Goal: Task Accomplishment & Management: Use online tool/utility

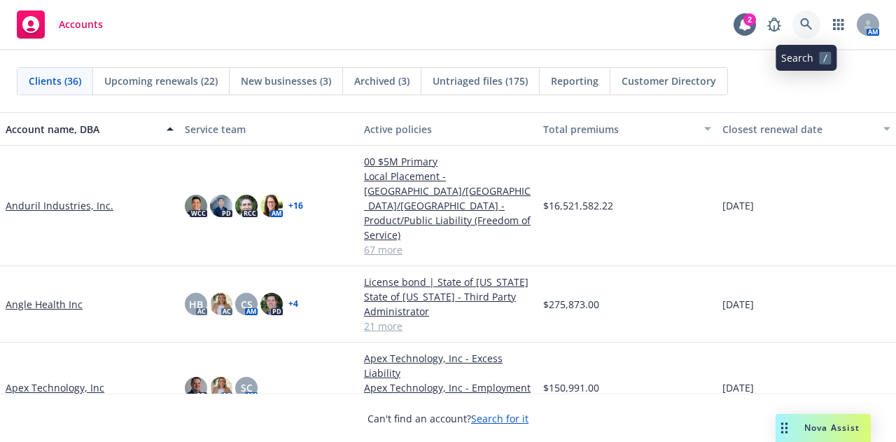
click at [806, 17] on link at bounding box center [806, 24] width 28 height 28
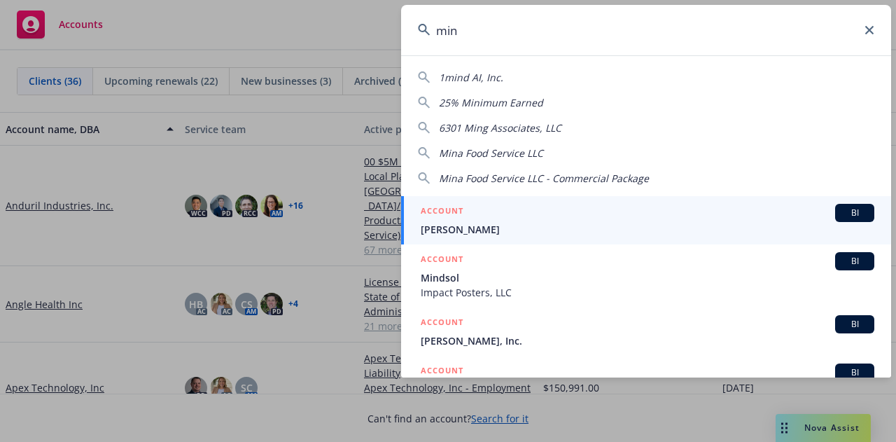
click at [486, 23] on input "min" at bounding box center [646, 30] width 490 height 50
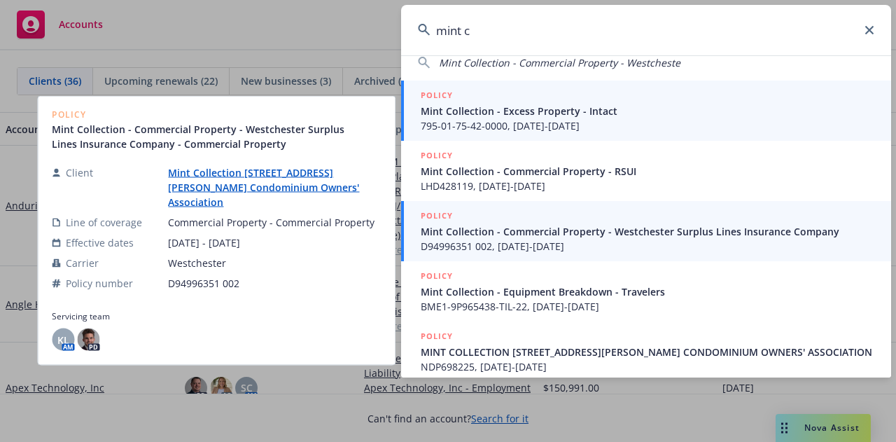
scroll to position [127, 0]
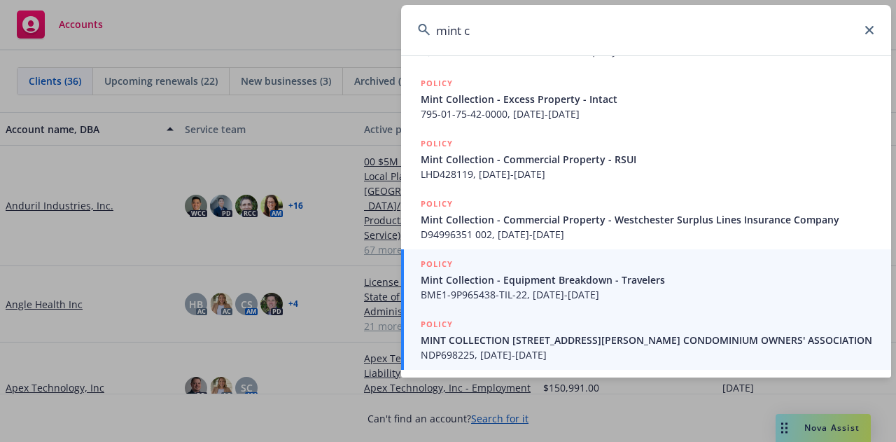
type input "mint c"
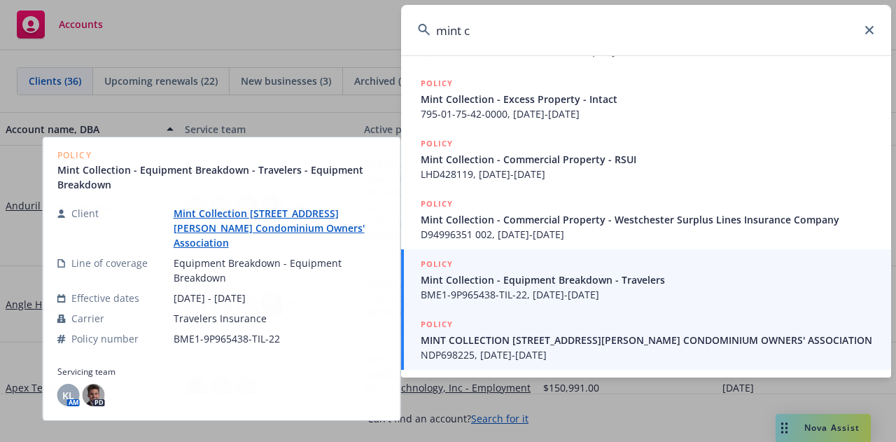
click at [536, 352] on span "NDP698225, [DATE]-[DATE]" at bounding box center [648, 354] width 454 height 15
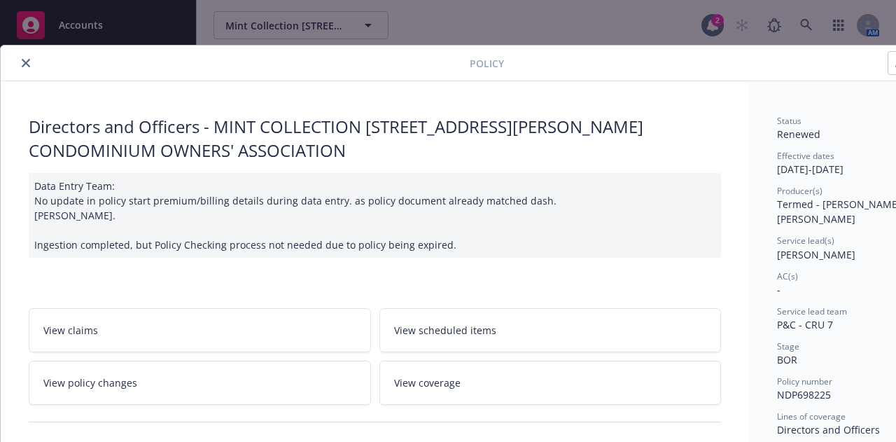
click at [28, 66] on icon "close" at bounding box center [26, 63] width 8 height 8
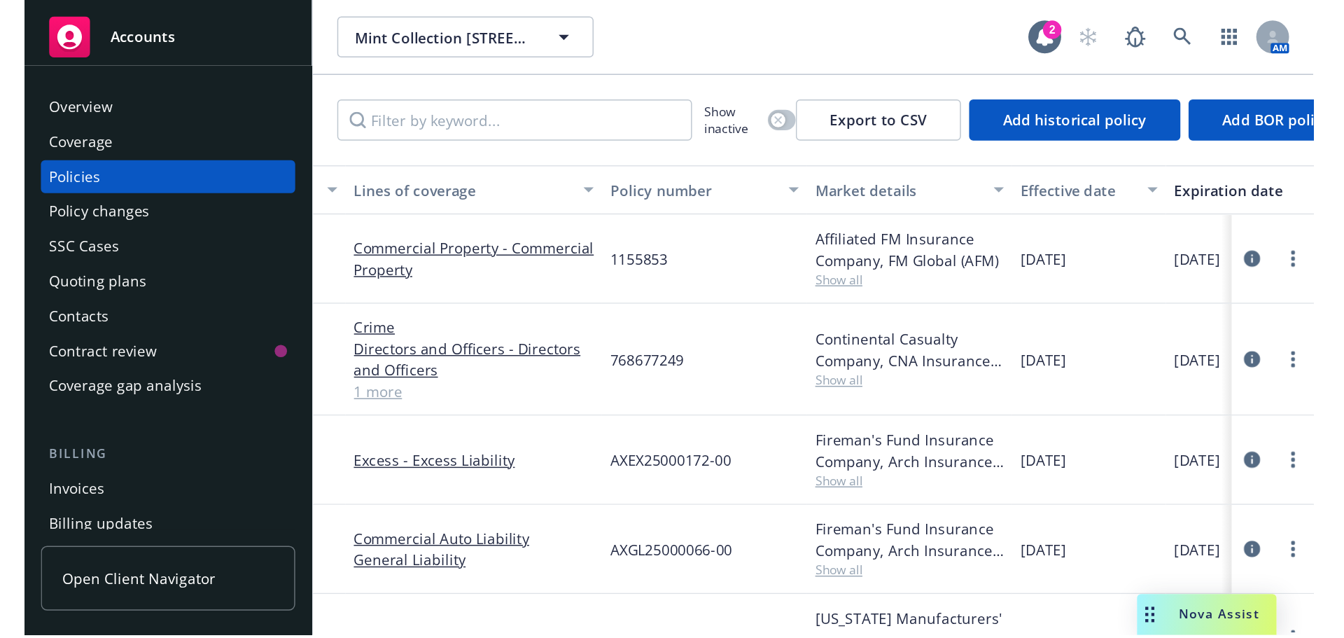
scroll to position [0, 83]
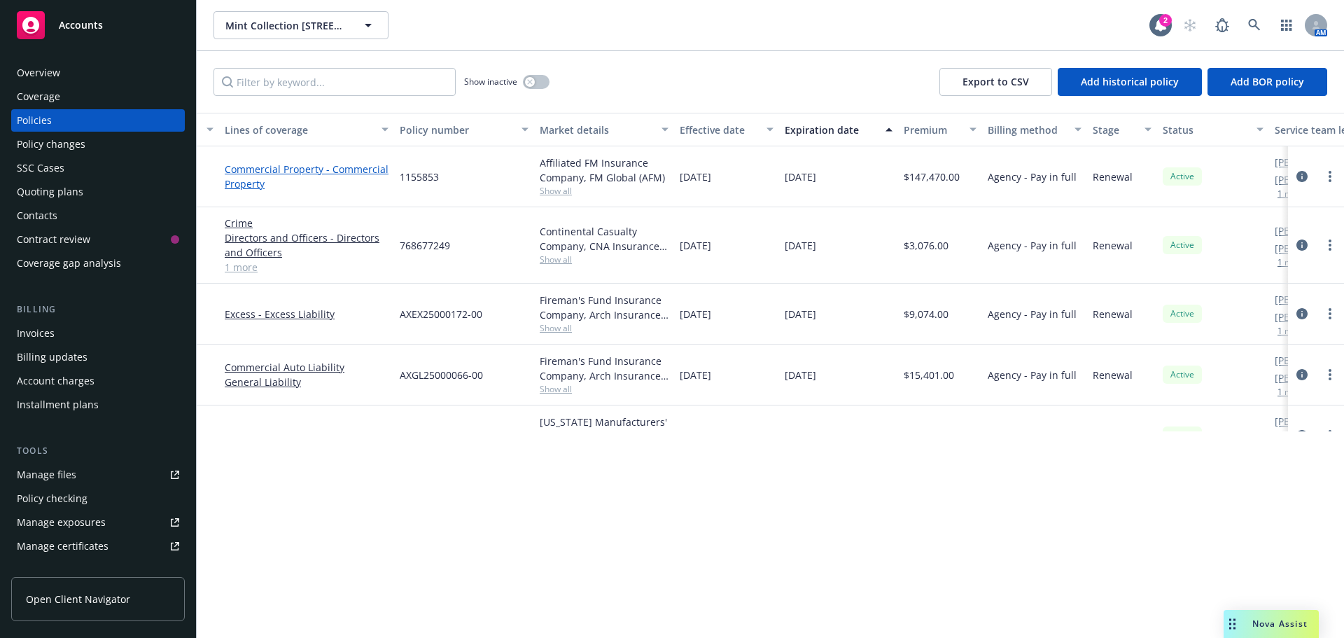
click at [254, 171] on link "Commercial Property - Commercial Property" at bounding box center [307, 176] width 164 height 29
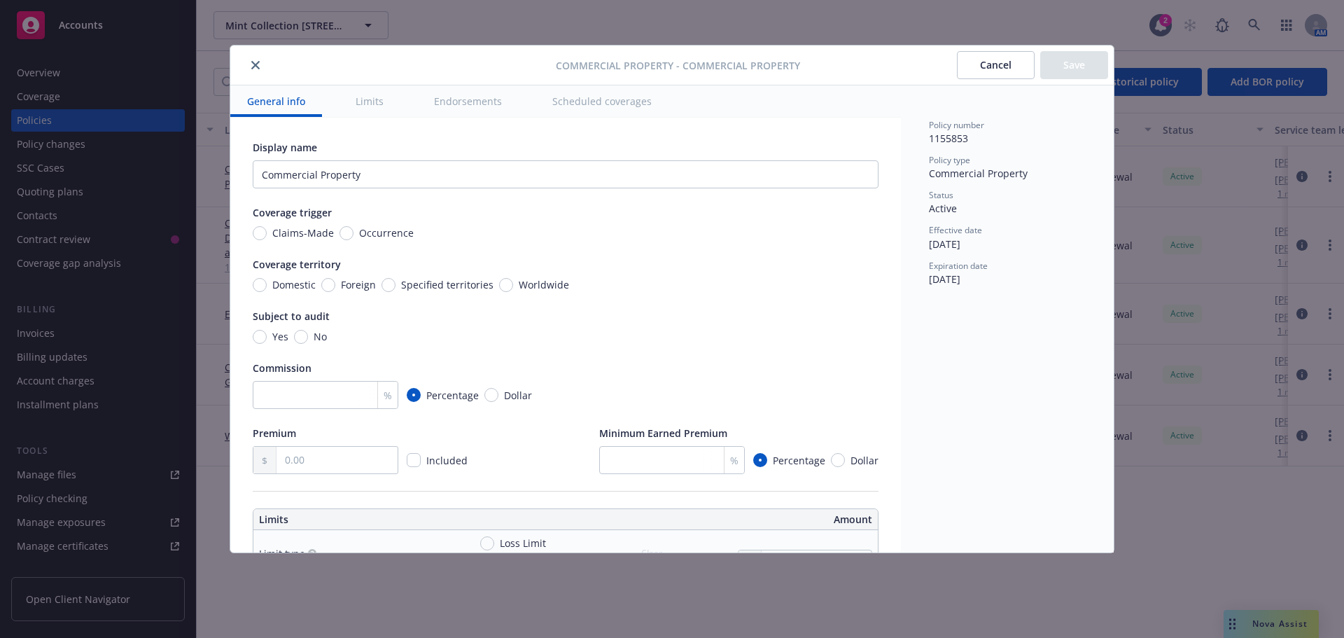
click at [258, 68] on icon "close" at bounding box center [255, 65] width 8 height 8
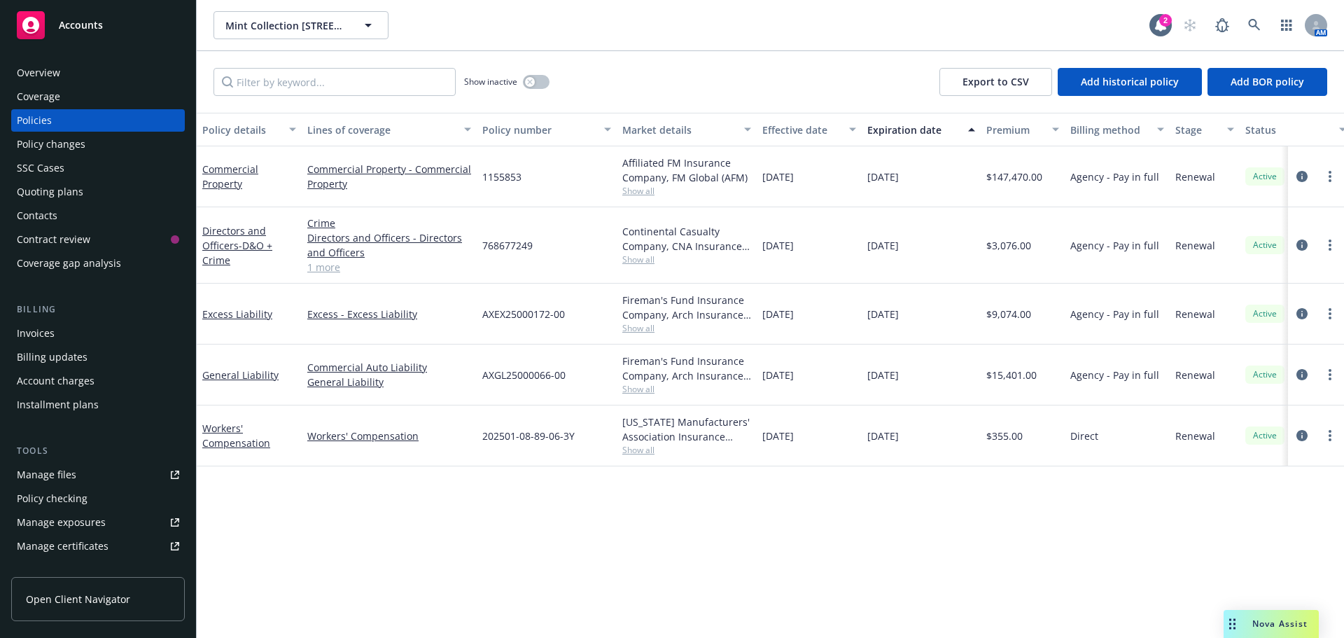
click at [231, 176] on div "Commercial Property" at bounding box center [249, 176] width 94 height 29
click at [223, 185] on link "Commercial Property" at bounding box center [230, 176] width 56 height 28
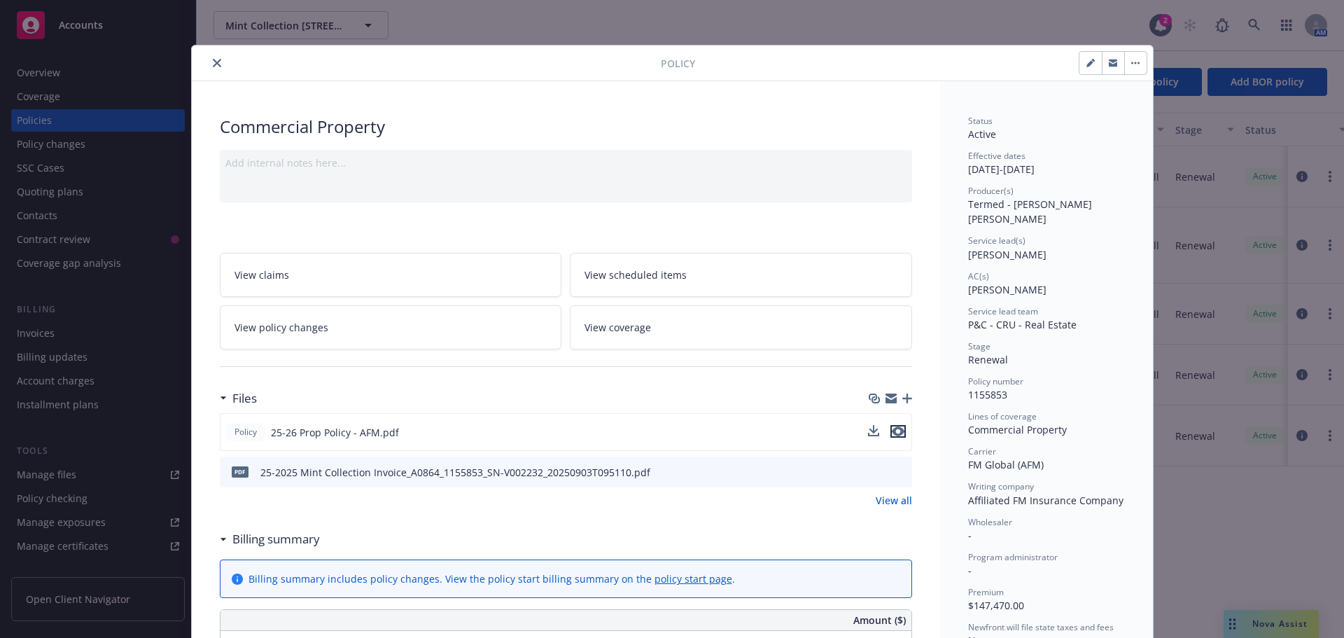
click at [895, 428] on icon "preview file" at bounding box center [898, 431] width 13 height 10
click at [213, 61] on icon "close" at bounding box center [217, 63] width 8 height 8
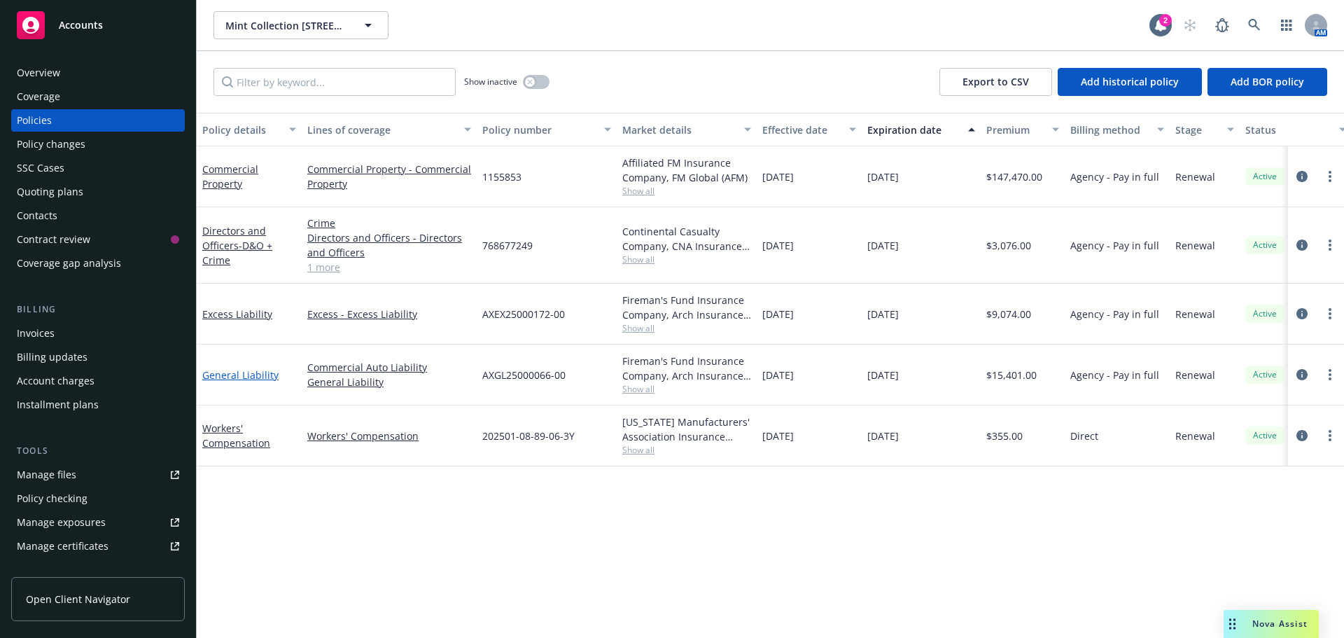
click at [248, 374] on link "General Liability" at bounding box center [240, 374] width 76 height 13
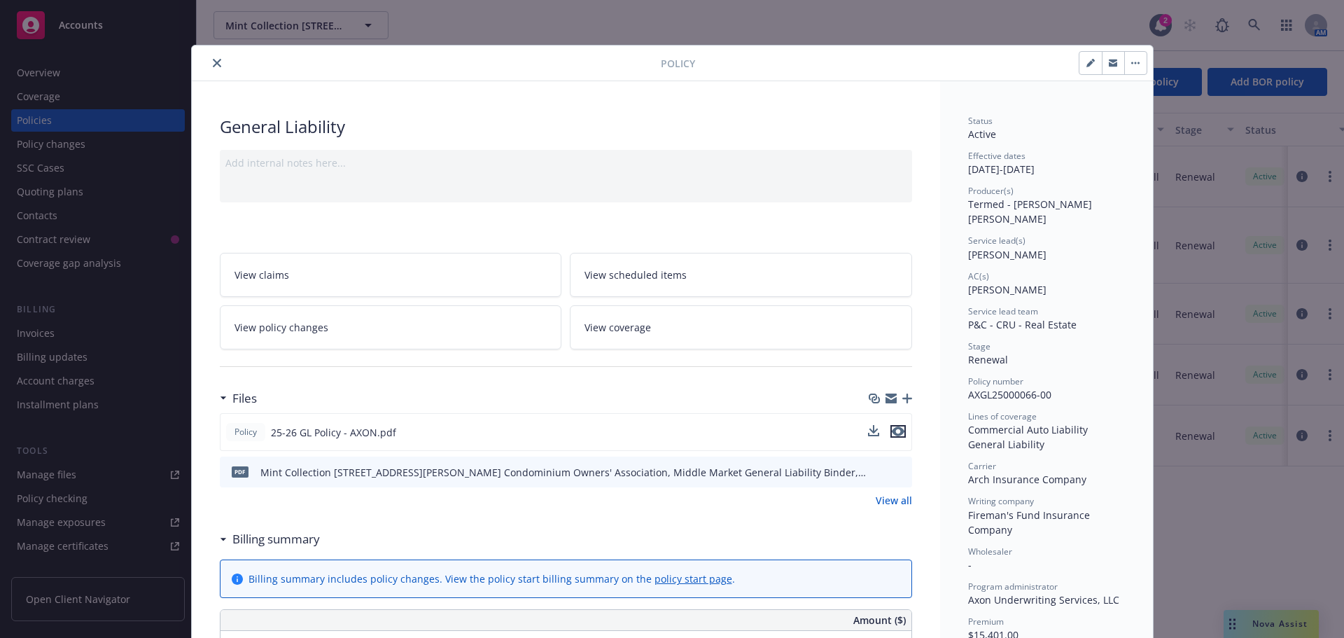
click at [892, 431] on icon "preview file" at bounding box center [898, 431] width 13 height 10
click at [214, 64] on icon "close" at bounding box center [217, 63] width 8 height 8
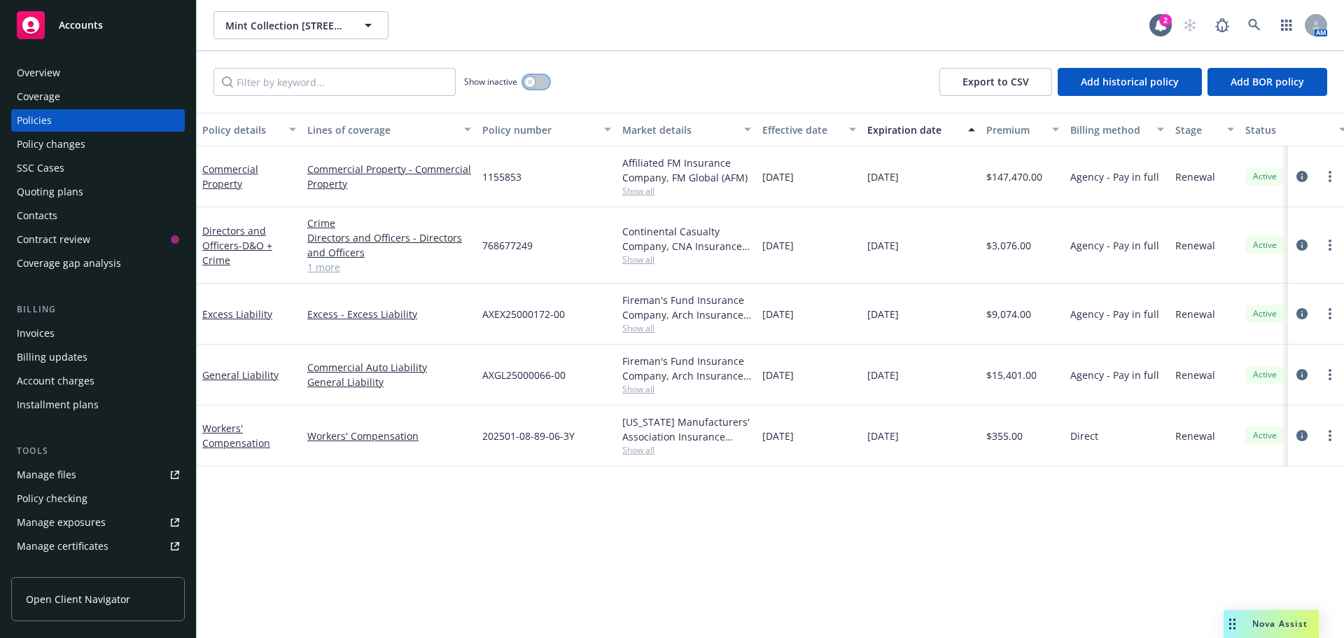
click at [543, 80] on button "button" at bounding box center [536, 82] width 27 height 14
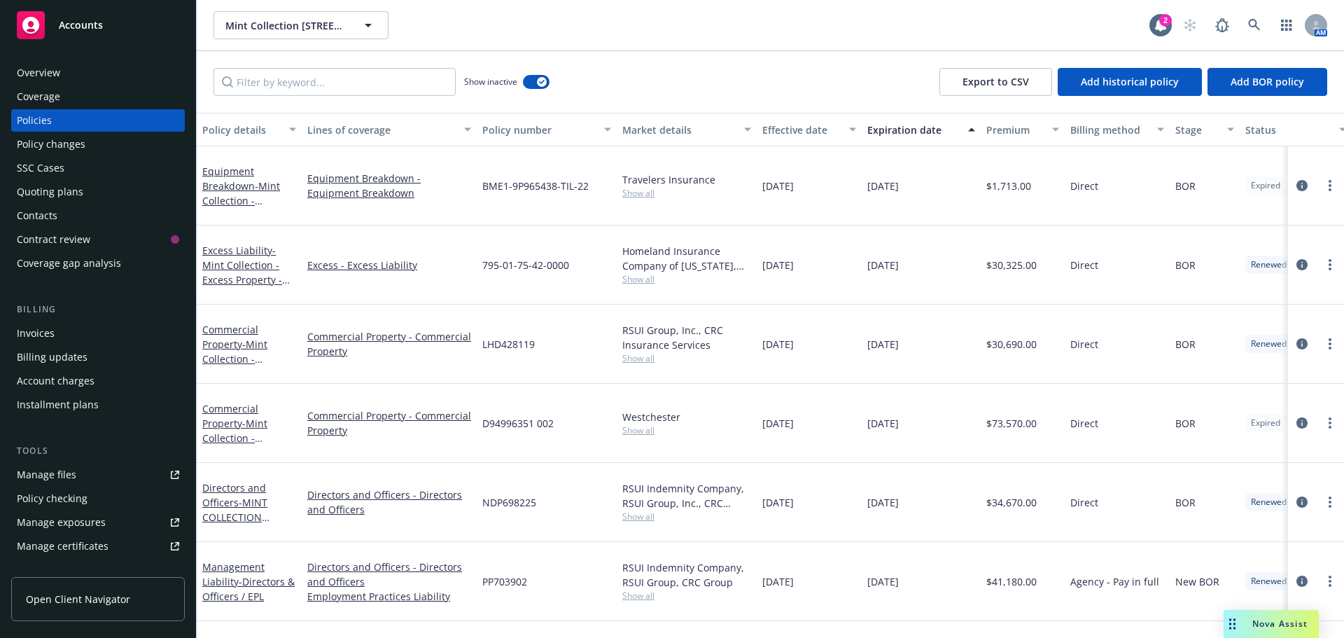
click at [801, 129] on div "Effective date" at bounding box center [801, 129] width 78 height 15
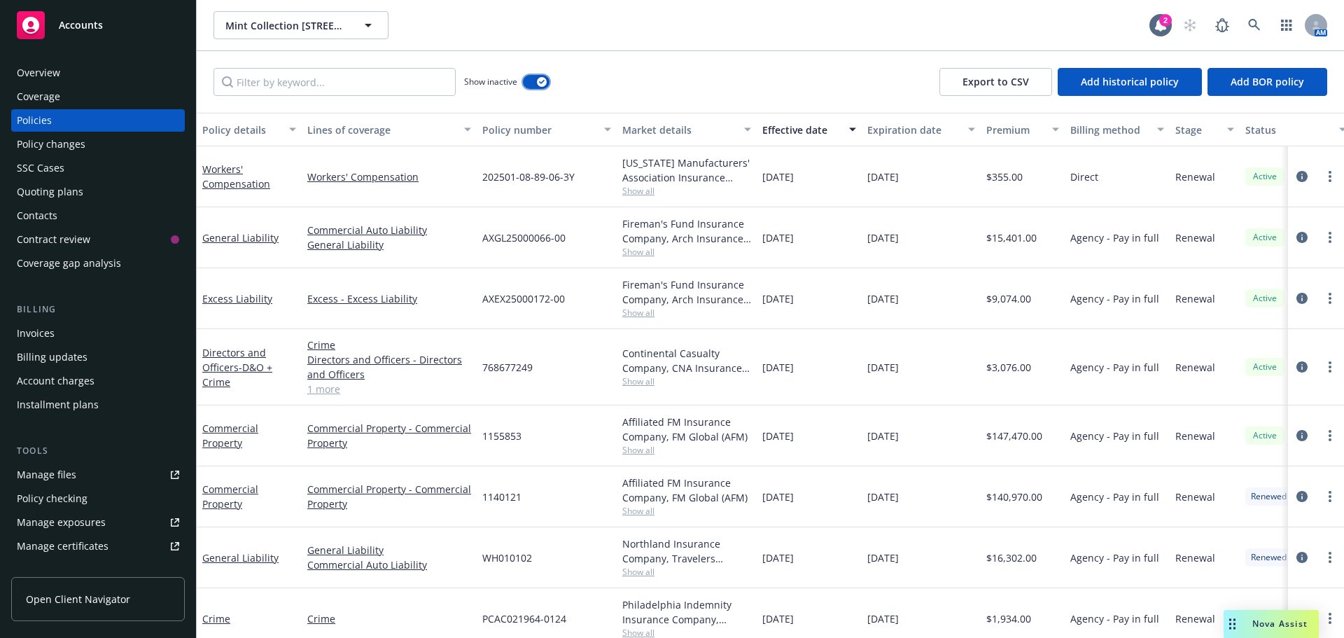
click at [538, 80] on div "button" at bounding box center [542, 82] width 10 height 10
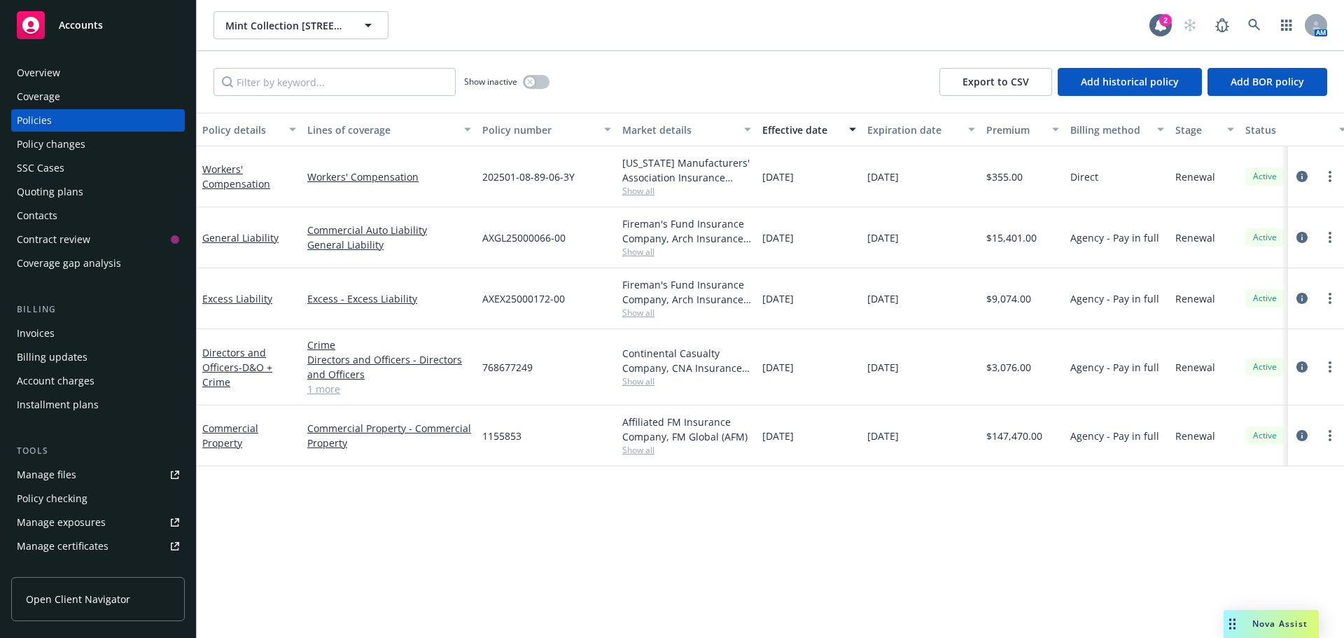
click at [640, 252] on span "Show all" at bounding box center [686, 252] width 129 height 12
click at [596, 232] on div "AXGL25000066-00" at bounding box center [547, 237] width 140 height 61
click at [640, 253] on span "Show all" at bounding box center [686, 252] width 129 height 12
click at [641, 195] on span "Show all" at bounding box center [686, 191] width 129 height 12
click at [593, 189] on div "202501-08-89-06-3Y" at bounding box center [547, 176] width 140 height 61
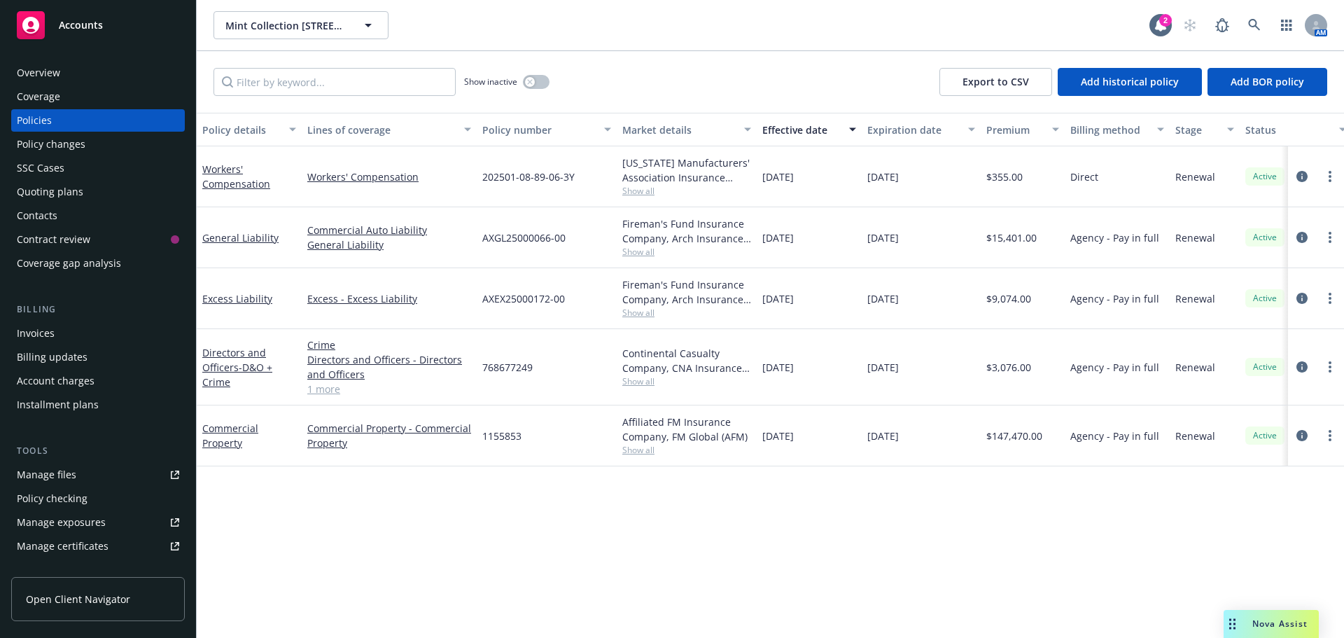
click at [628, 251] on span "Show all" at bounding box center [686, 252] width 129 height 12
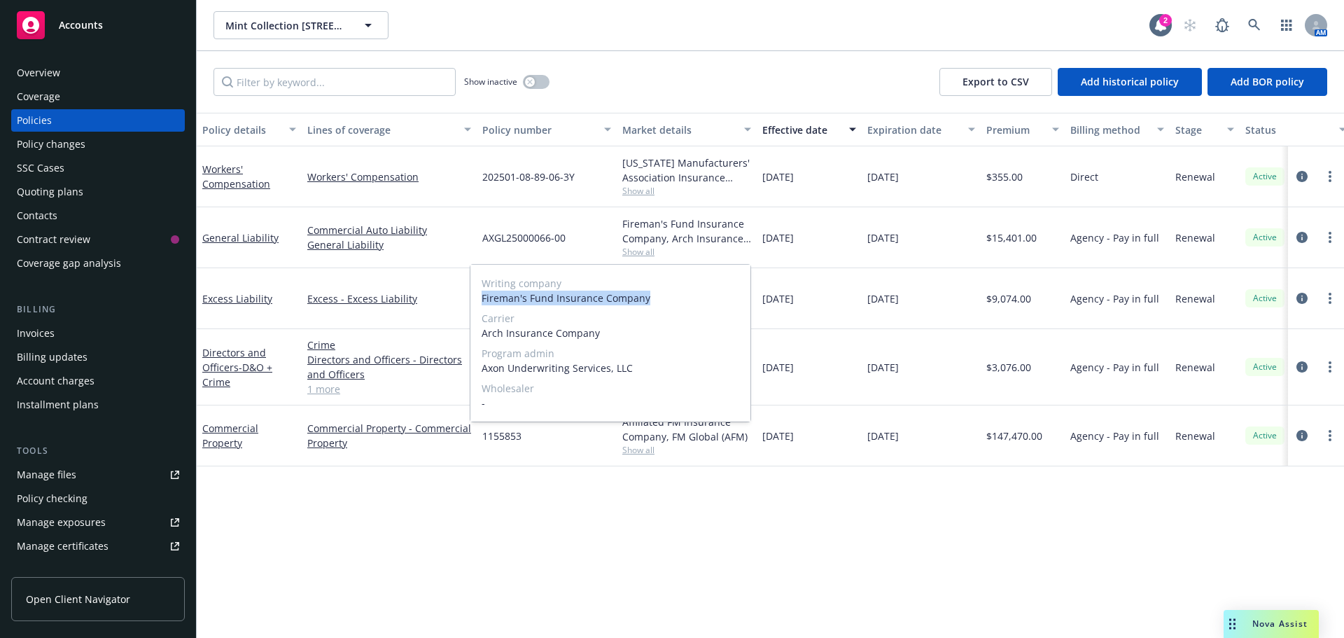
drag, startPoint x: 638, startPoint y: 296, endPoint x: 482, endPoint y: 297, distance: 156.8
click at [482, 297] on span "Fireman's Fund Insurance Company" at bounding box center [611, 297] width 258 height 15
copy span "Fireman's Fund Insurance Company"
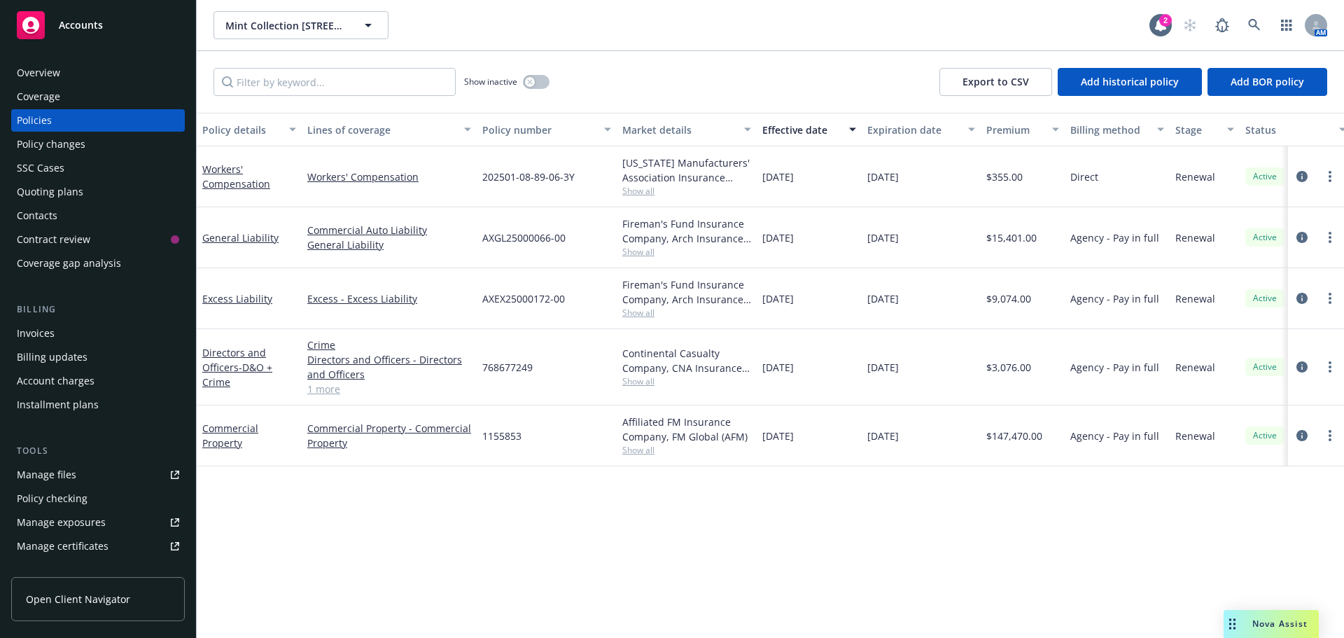
click at [681, 441] on div "Policy details Lines of coverage Policy number Market details Effective date Ex…" at bounding box center [770, 375] width 1147 height 525
click at [654, 188] on span "Show all" at bounding box center [686, 191] width 129 height 12
click at [512, 441] on div "Policy details Lines of coverage Policy number Market details Effective date Ex…" at bounding box center [770, 375] width 1147 height 525
click at [642, 441] on span "Show all" at bounding box center [686, 450] width 129 height 12
click at [324, 441] on div "Policy details Lines of coverage Policy number Market details Effective date Ex…" at bounding box center [770, 375] width 1147 height 525
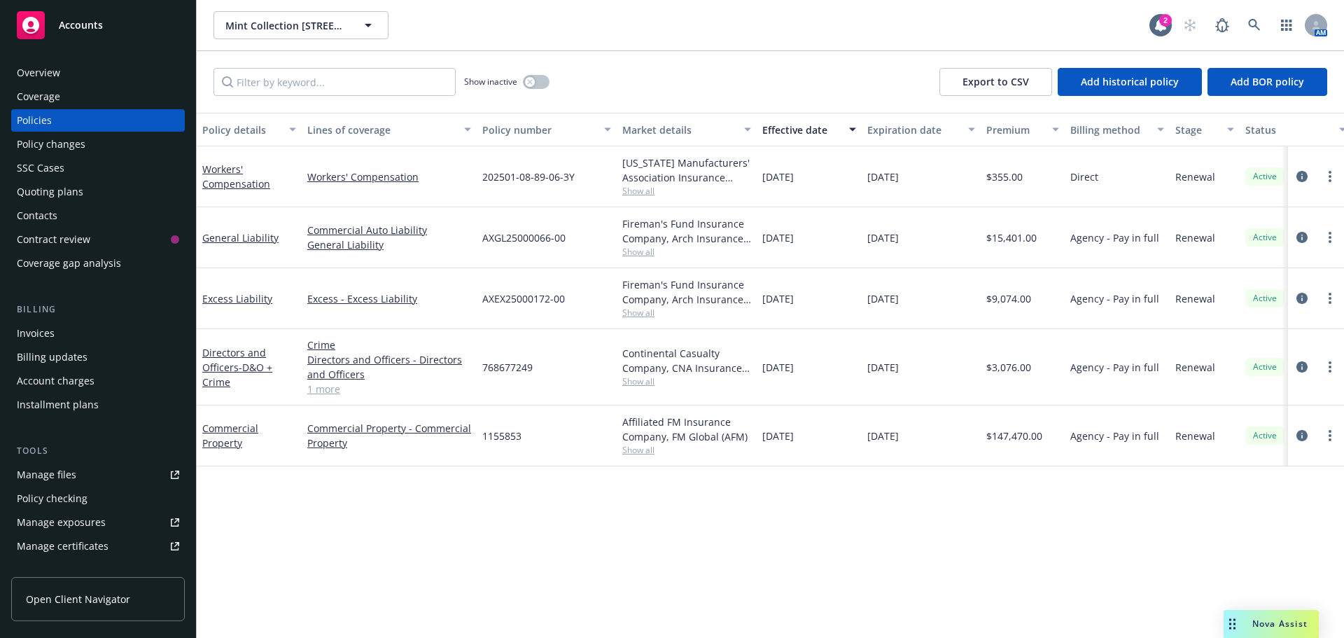
click at [643, 255] on span "Show all" at bounding box center [686, 252] width 129 height 12
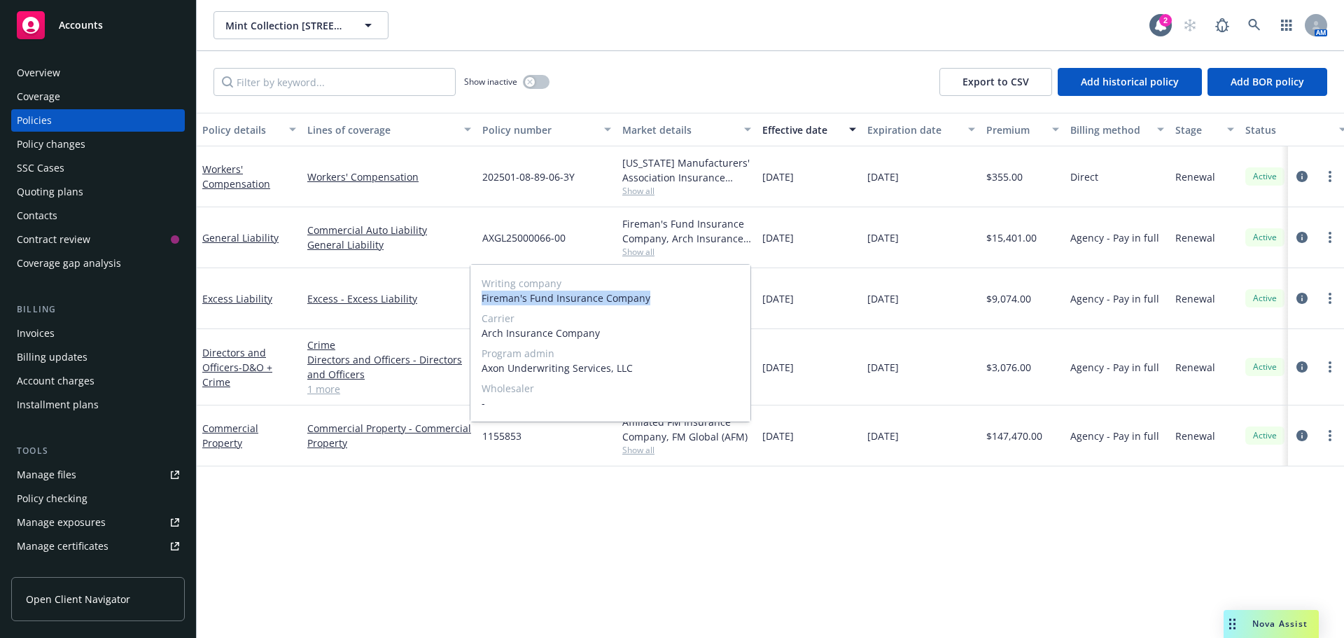
drag, startPoint x: 652, startPoint y: 297, endPoint x: 480, endPoint y: 302, distance: 172.3
click at [480, 302] on div "Writing company Fireman's Fund Insurance Company Carrier Arch Insurance Company…" at bounding box center [610, 343] width 280 height 157
copy span "Fireman's Fund Insurance Company"
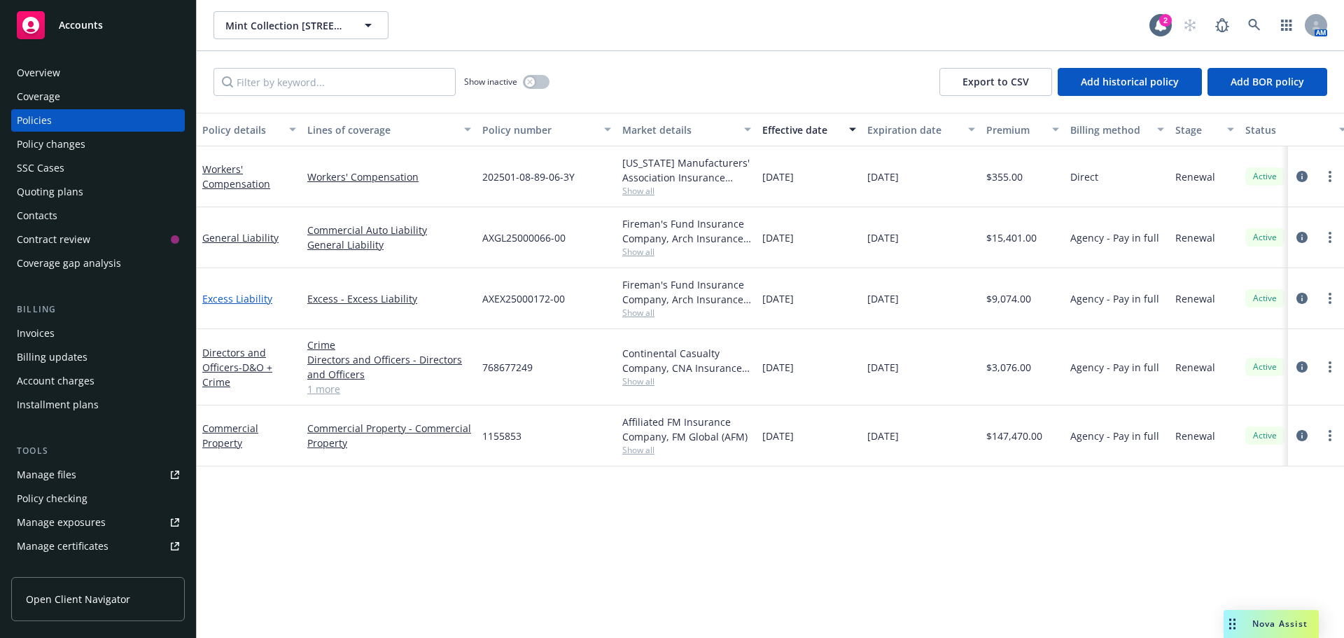
click at [244, 297] on link "Excess Liability" at bounding box center [237, 298] width 70 height 13
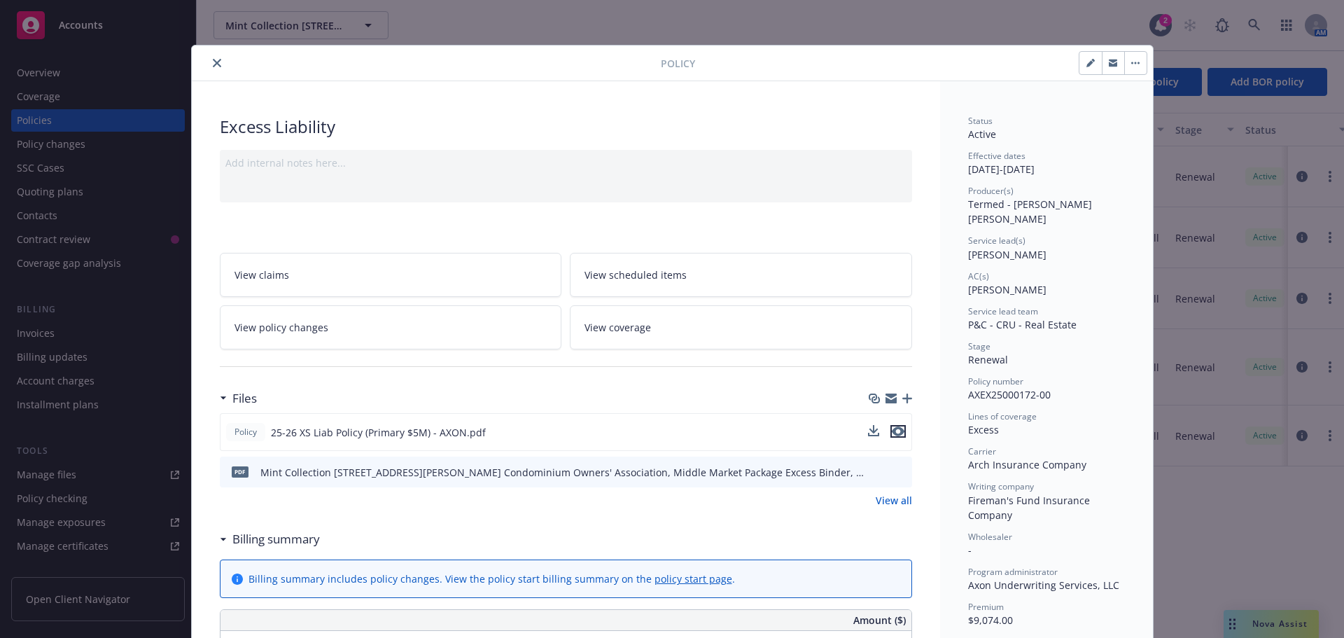
click at [893, 429] on icon "preview file" at bounding box center [898, 431] width 13 height 10
click at [213, 65] on icon "close" at bounding box center [217, 63] width 8 height 8
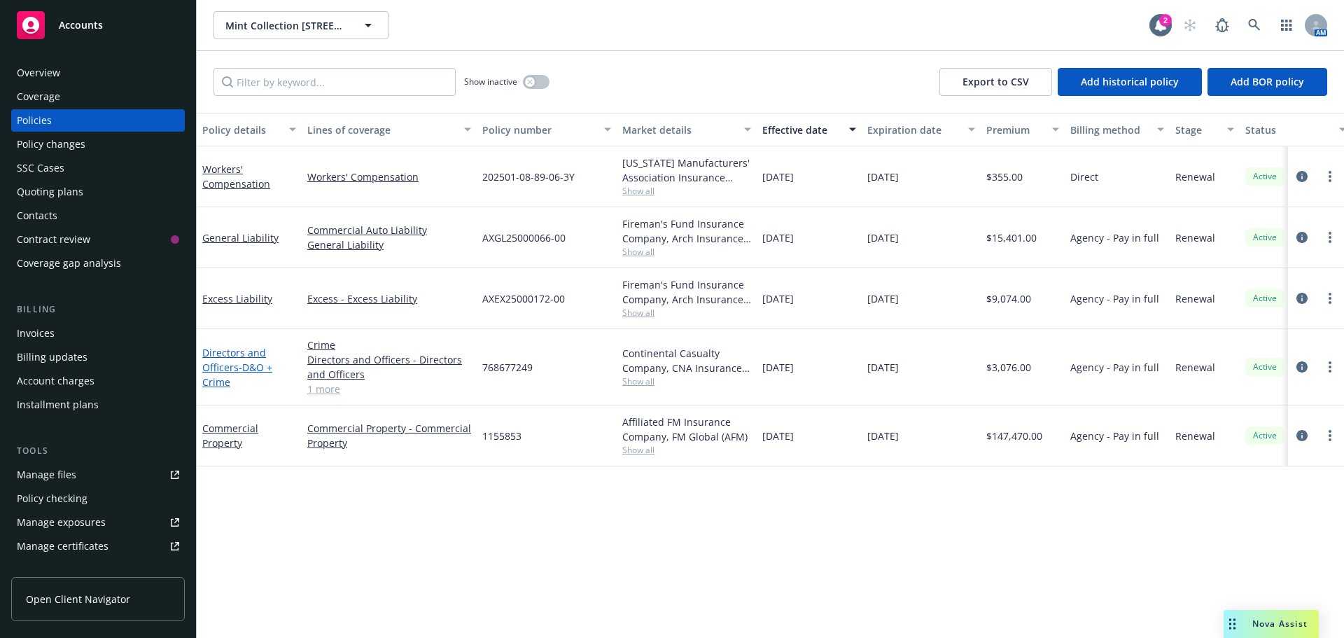
click at [227, 360] on link "Directors and Officers - D&O + Crime" at bounding box center [237, 367] width 70 height 43
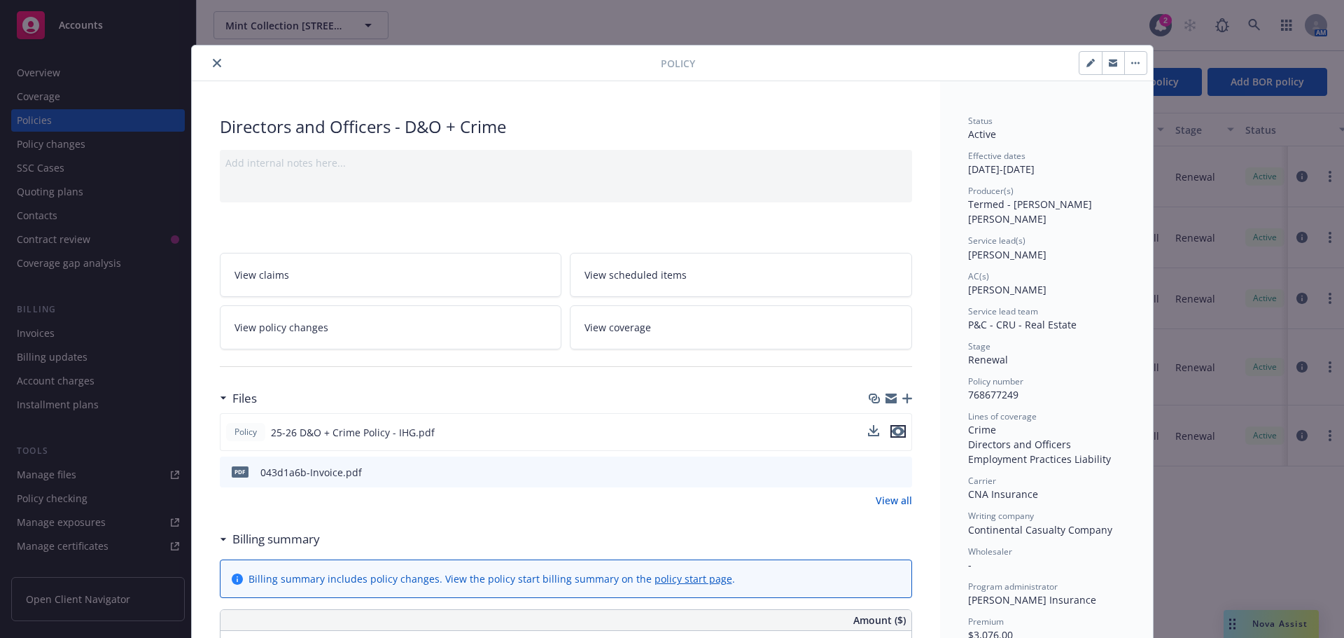
click at [892, 429] on icon "preview file" at bounding box center [898, 431] width 13 height 10
click at [209, 64] on button "close" at bounding box center [217, 63] width 17 height 17
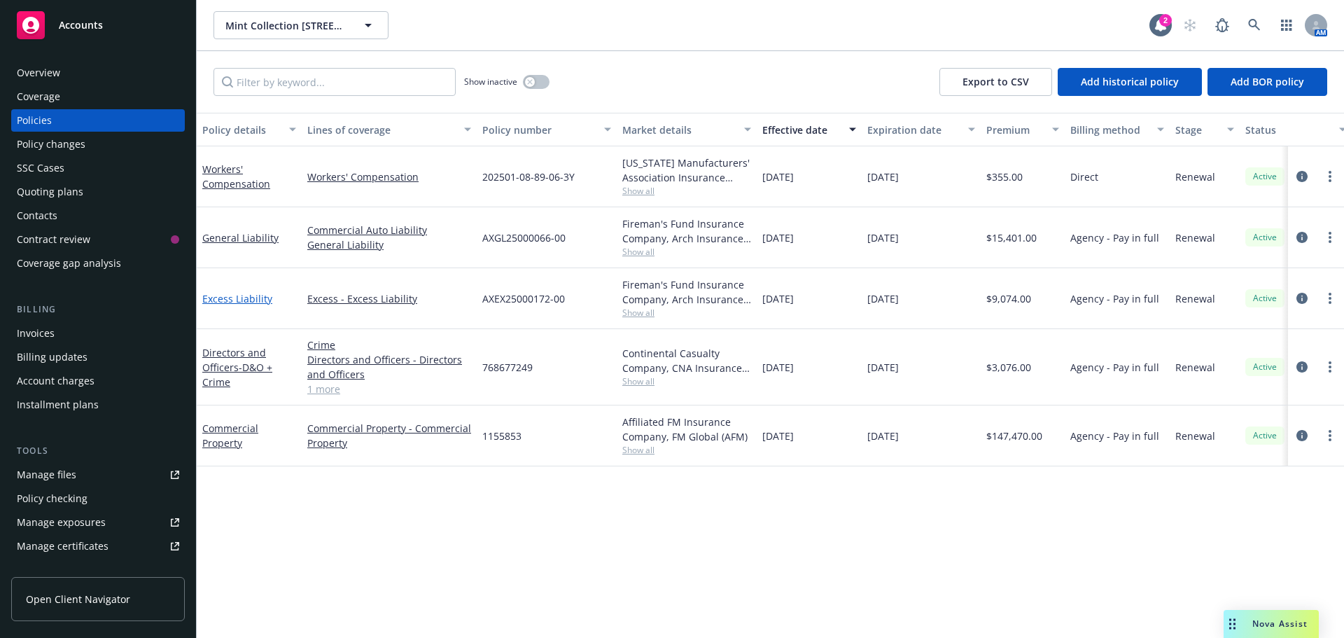
click at [248, 302] on link "Excess Liability" at bounding box center [237, 298] width 70 height 13
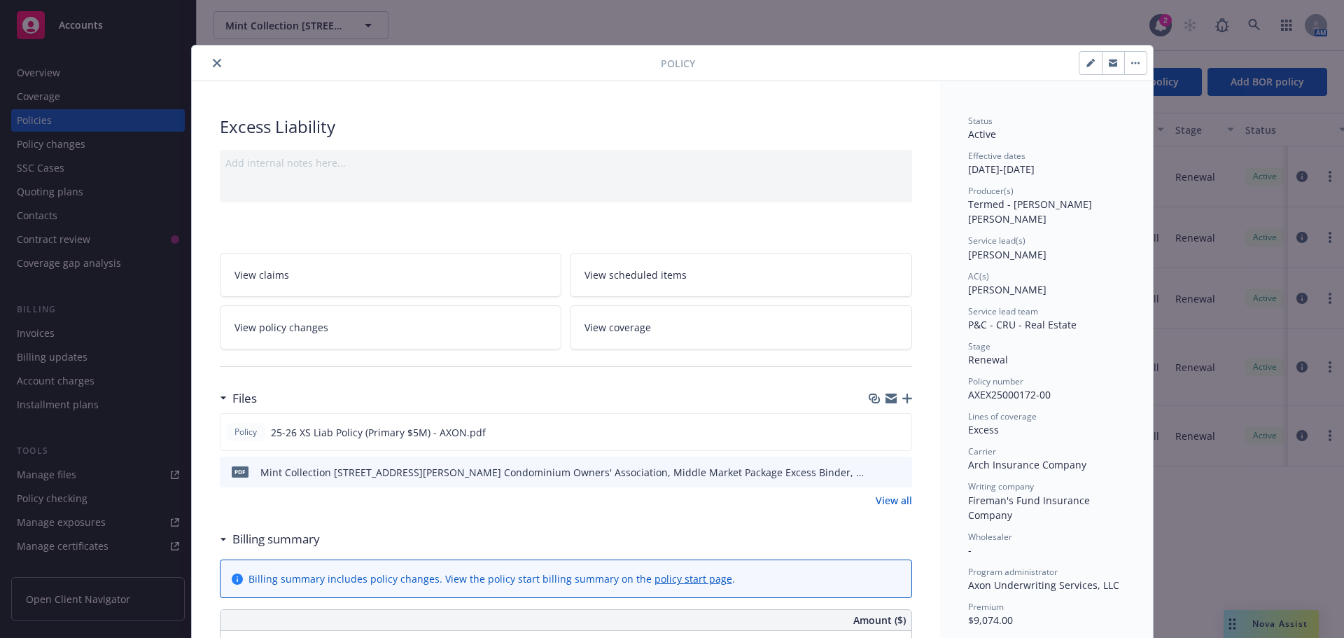
scroll to position [42, 0]
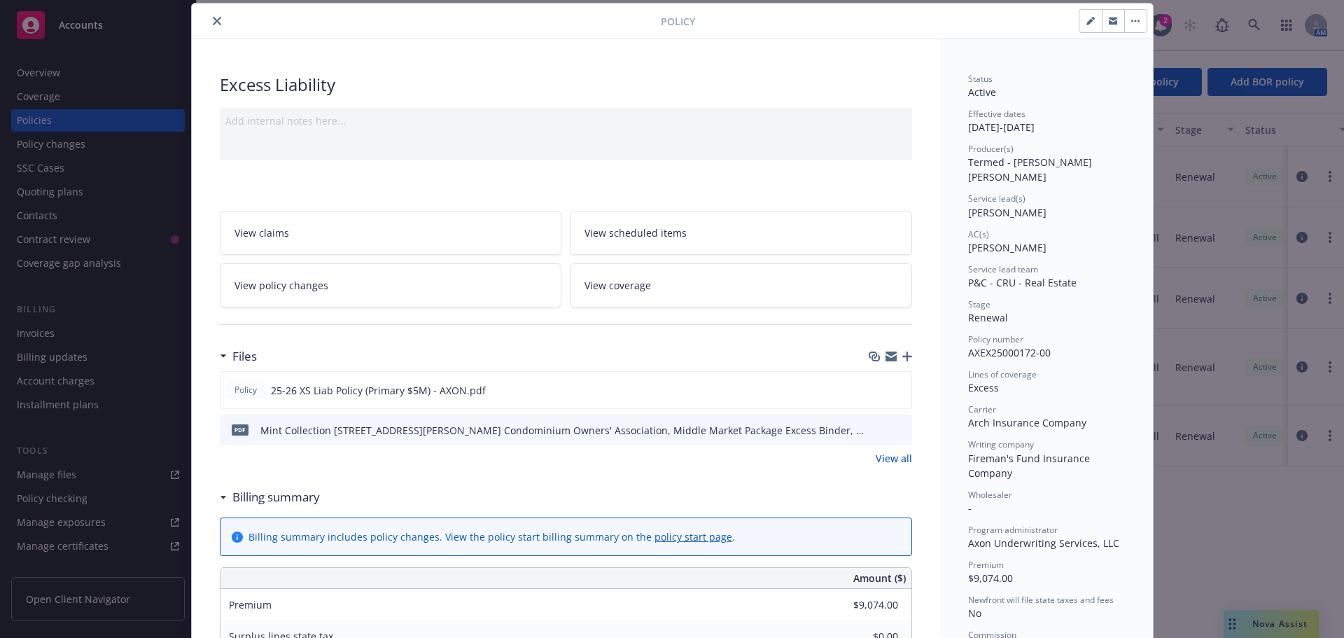
click at [209, 22] on button "close" at bounding box center [217, 21] width 17 height 17
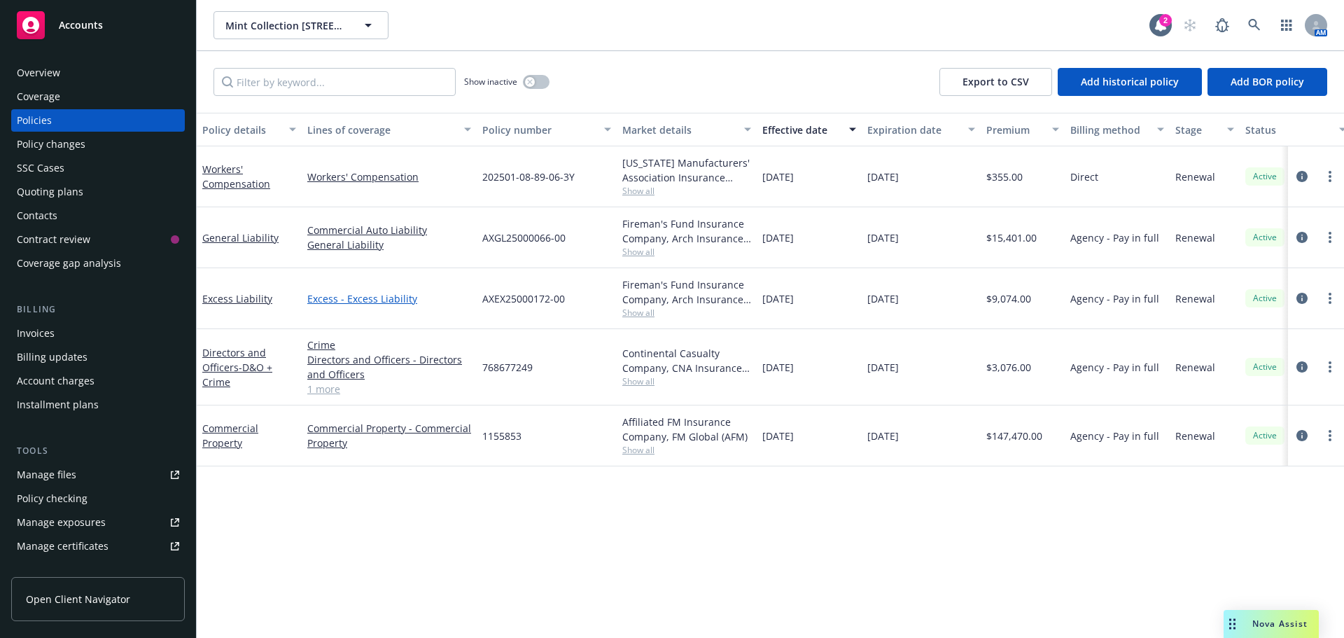
click at [356, 299] on link "Excess - Excess Liability" at bounding box center [389, 298] width 164 height 15
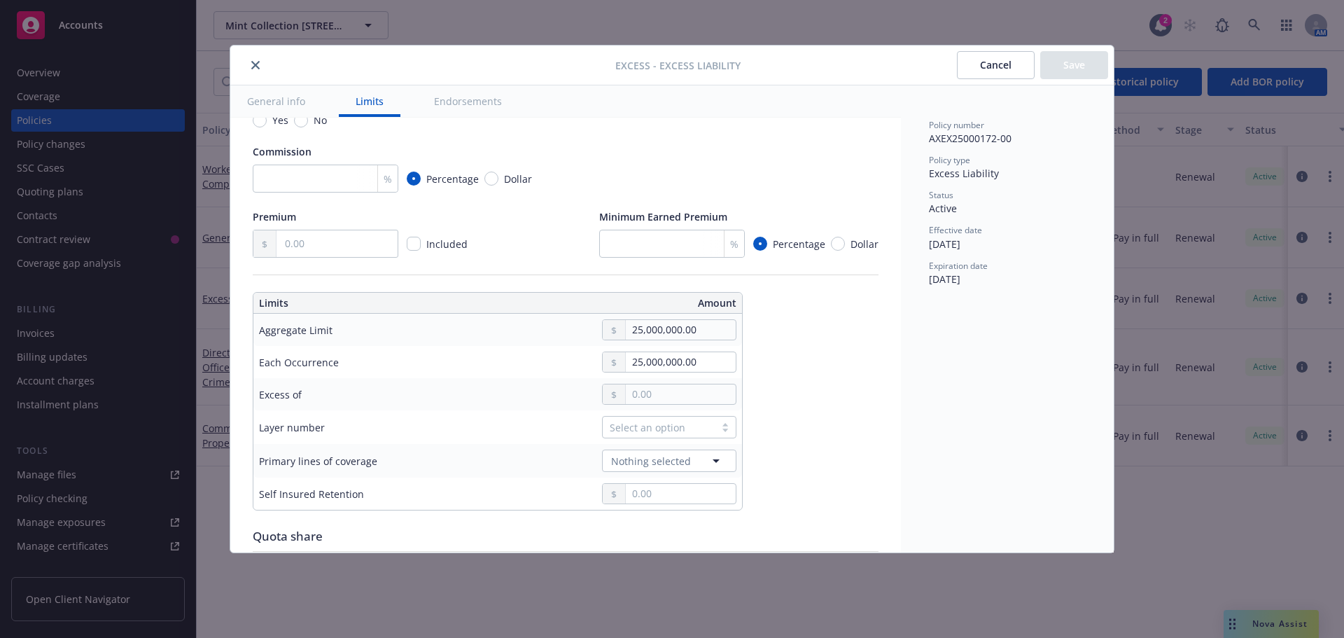
scroll to position [210, 0]
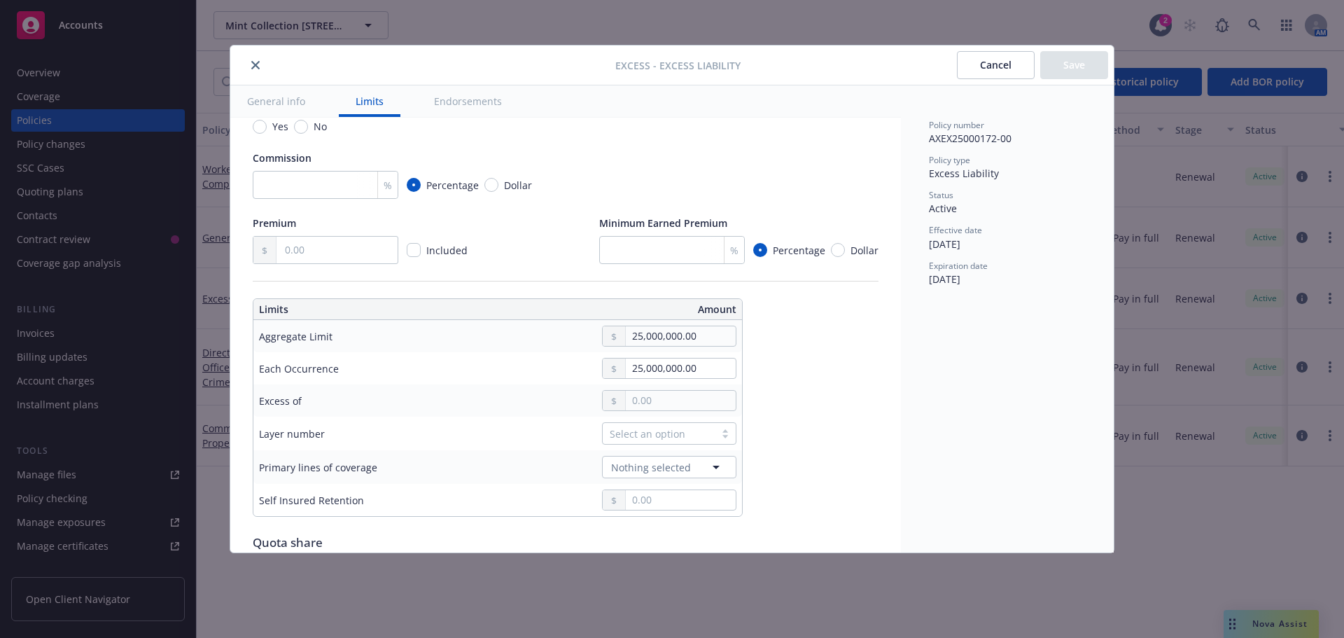
click at [258, 62] on icon "close" at bounding box center [255, 65] width 8 height 8
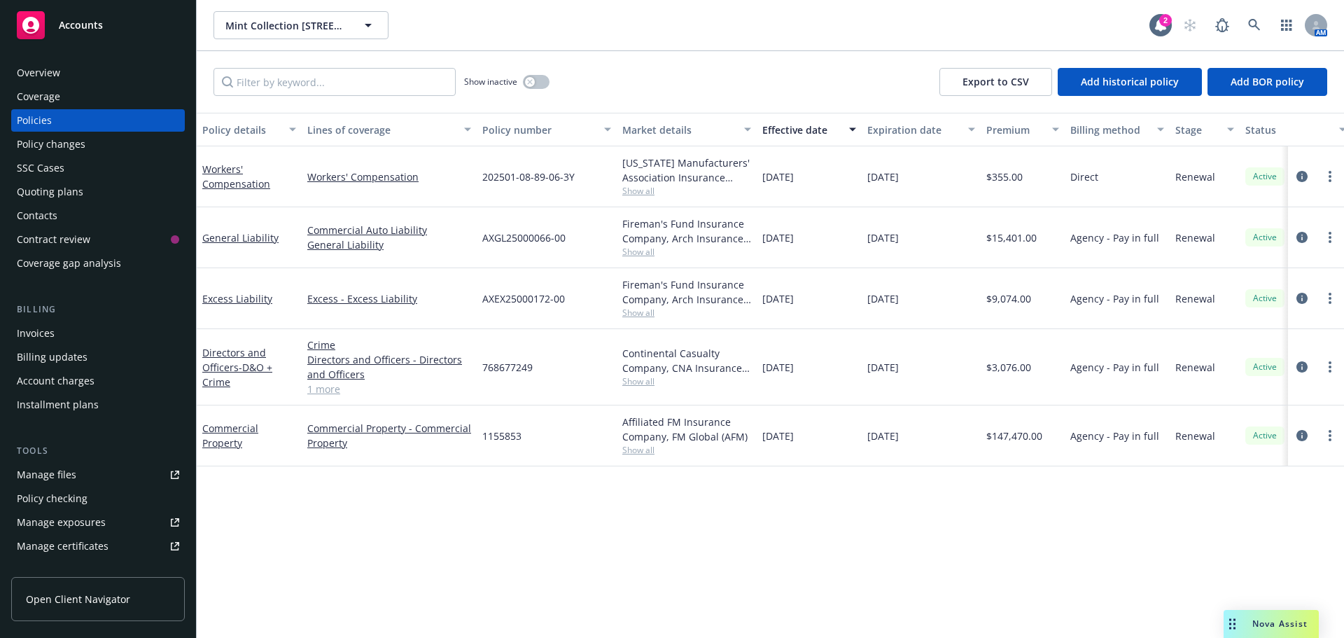
click at [640, 317] on span "Show all" at bounding box center [686, 313] width 129 height 12
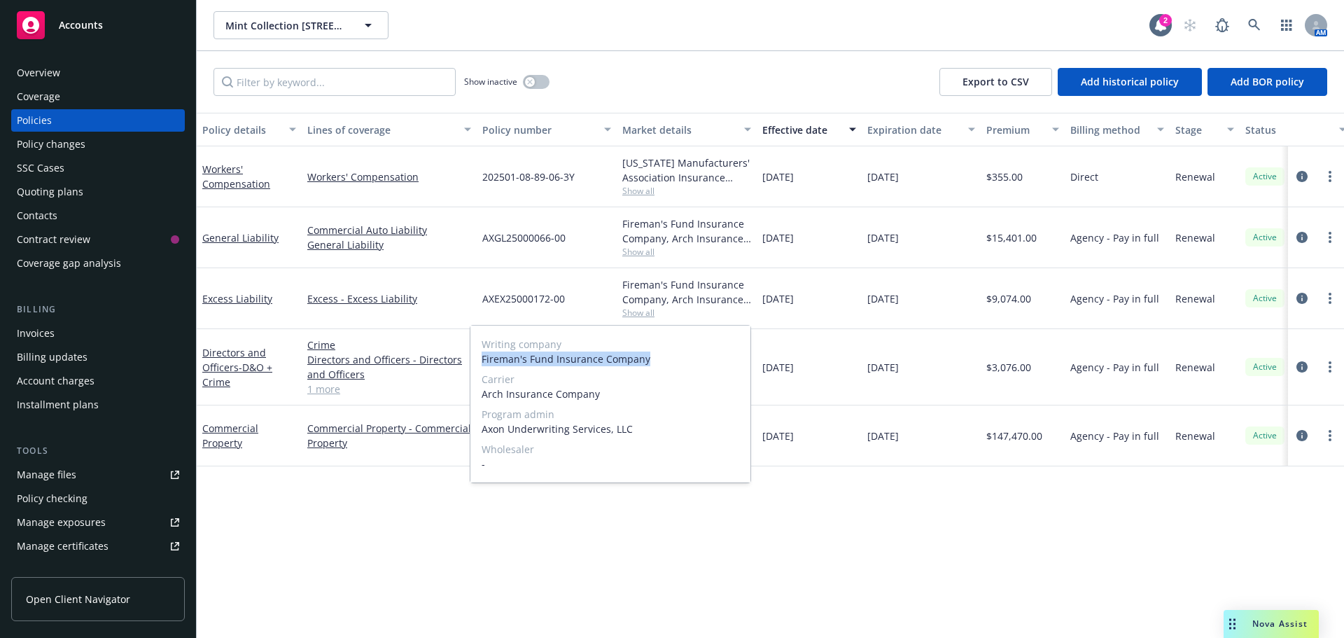
drag, startPoint x: 610, startPoint y: 357, endPoint x: 484, endPoint y: 364, distance: 126.2
click at [484, 364] on span "Fireman's Fund Insurance Company" at bounding box center [611, 358] width 258 height 15
copy span "Fireman's Fund Insurance Company"
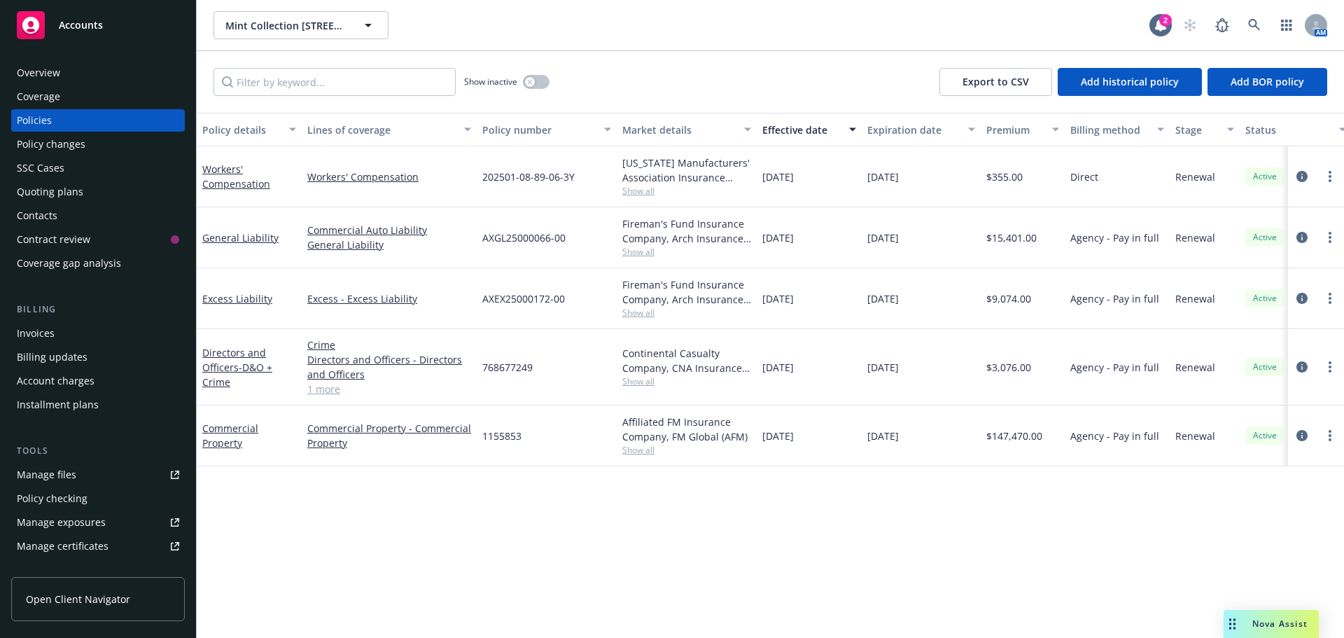
click at [381, 441] on div "Policy details Lines of coverage Policy number Market details Effective date Ex…" at bounding box center [770, 375] width 1147 height 525
click at [221, 358] on link "Directors and Officers - D&O + Crime" at bounding box center [237, 367] width 70 height 43
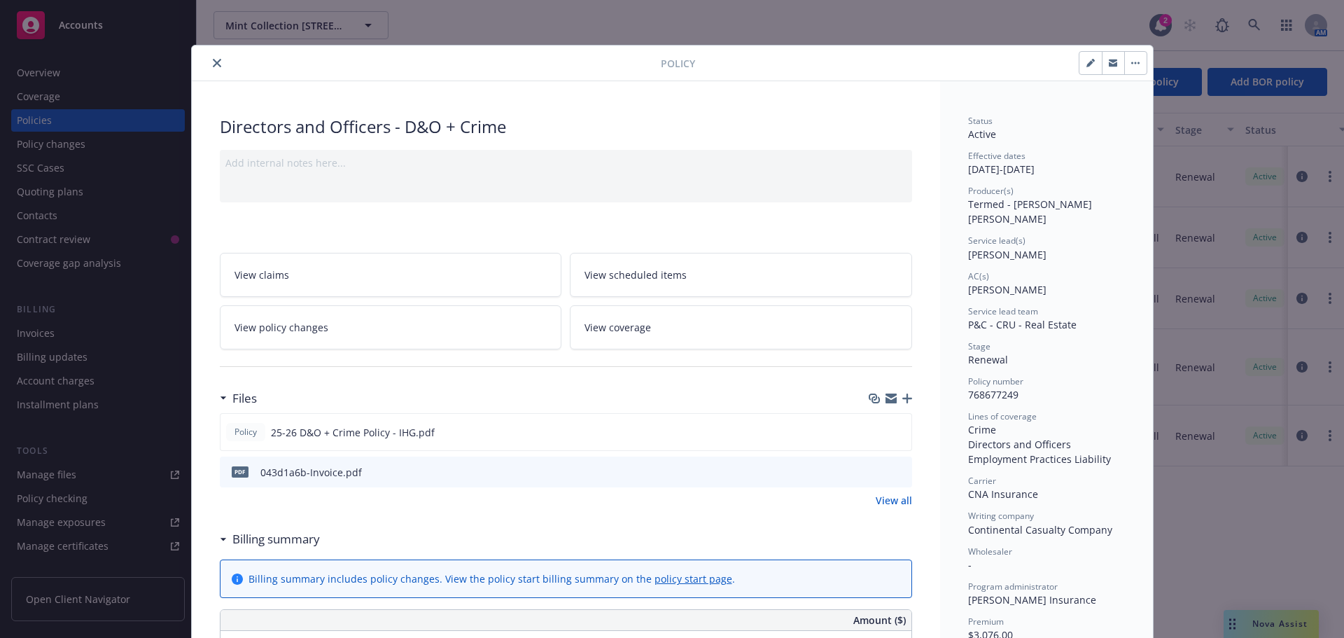
scroll to position [42, 0]
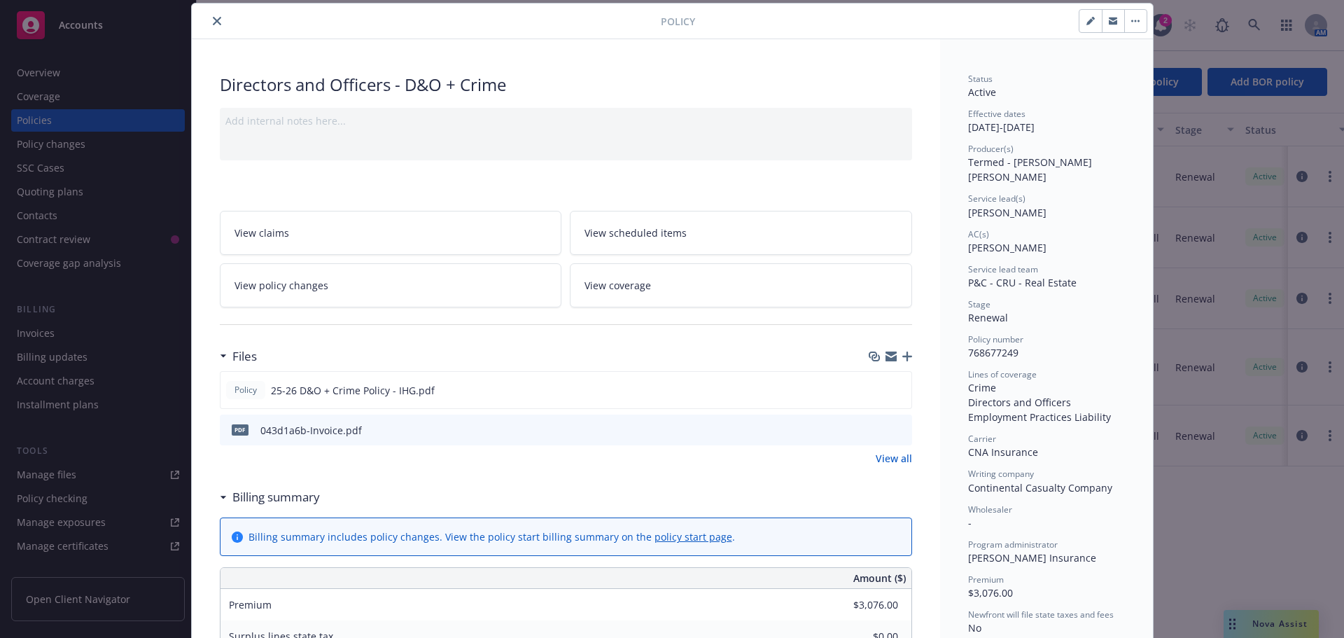
click at [618, 287] on span "View coverage" at bounding box center [617, 285] width 66 height 15
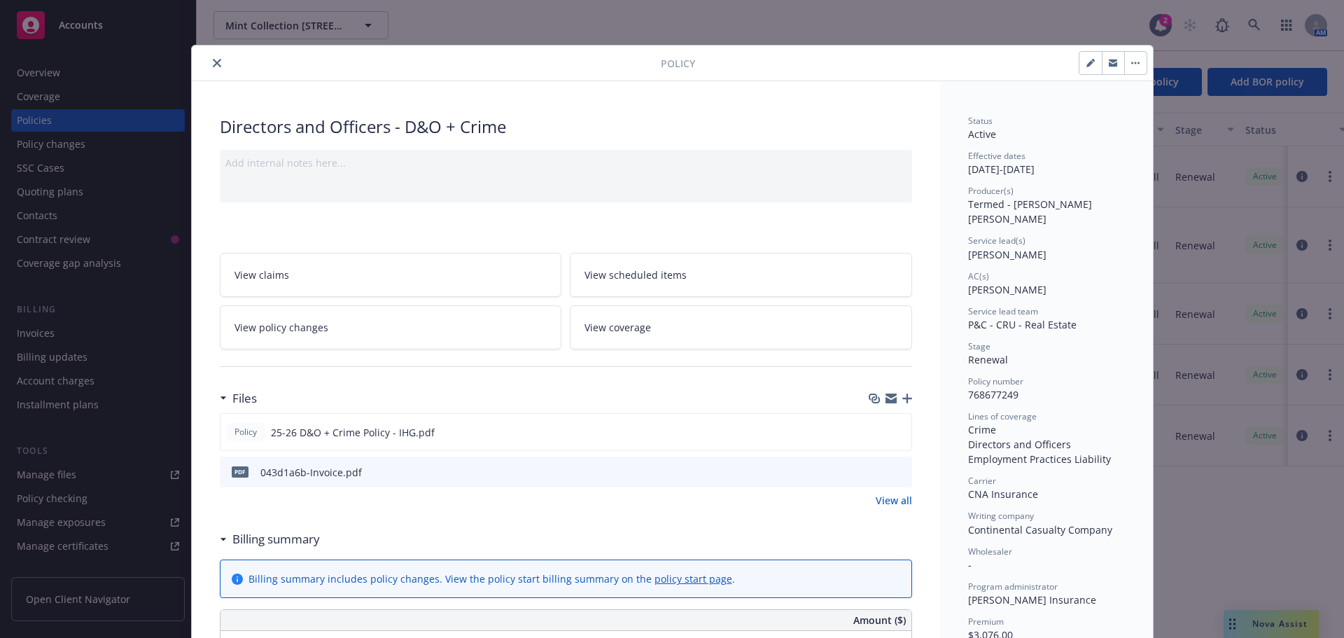
click at [210, 57] on button "close" at bounding box center [217, 63] width 17 height 17
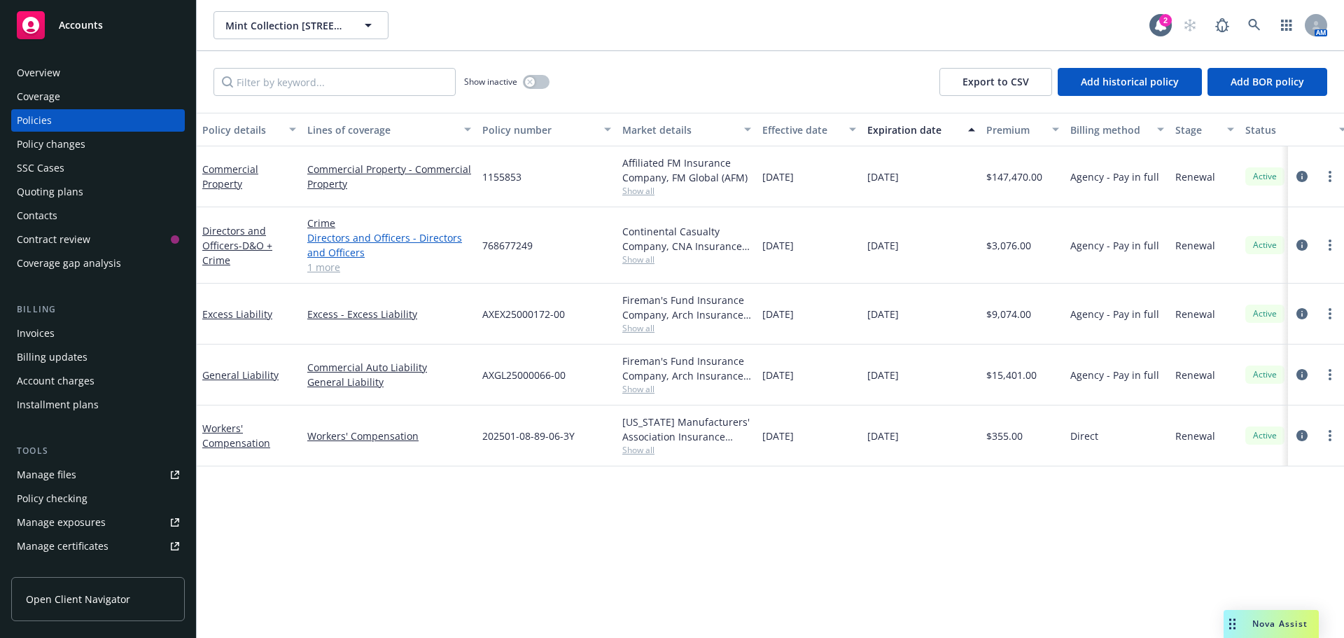
click at [331, 250] on link "Directors and Officers - Directors and Officers" at bounding box center [389, 244] width 164 height 29
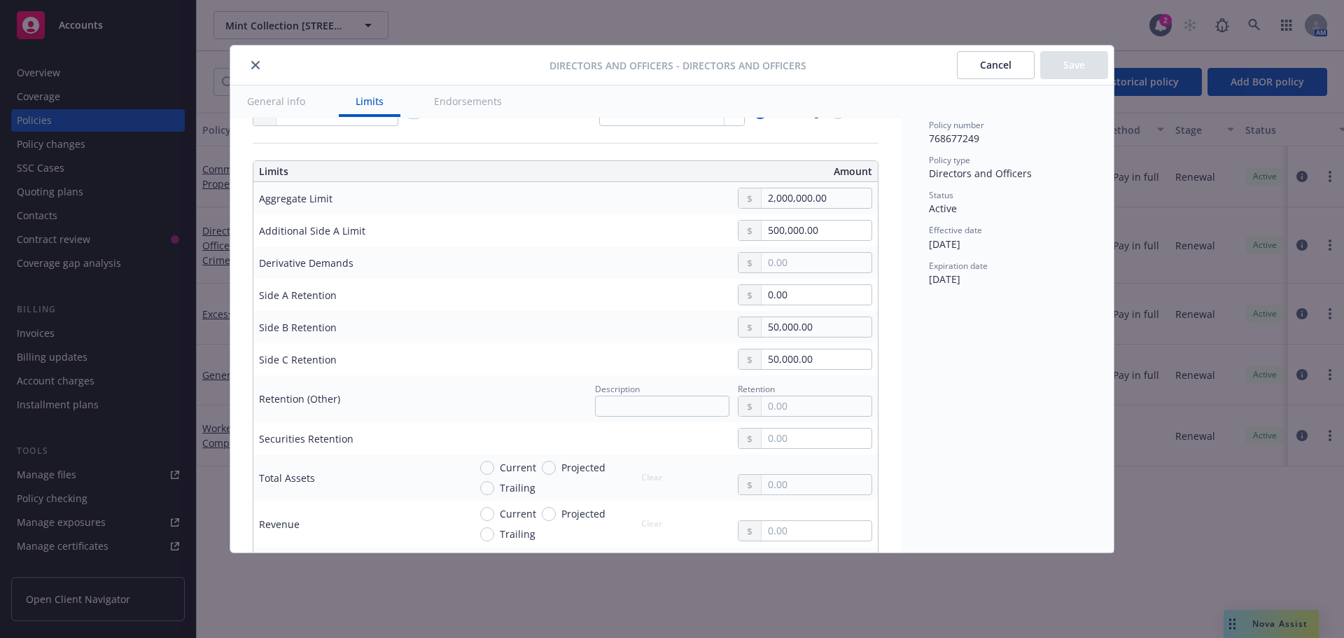
scroll to position [280, 0]
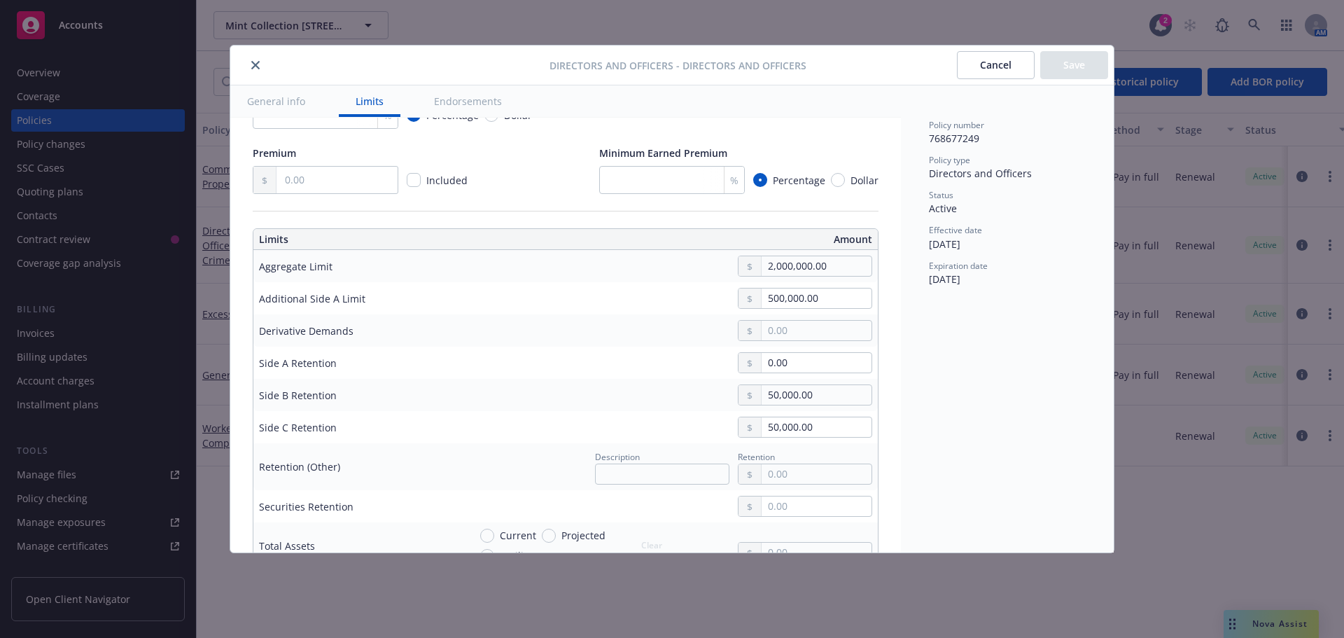
click at [255, 68] on icon "close" at bounding box center [255, 65] width 8 height 8
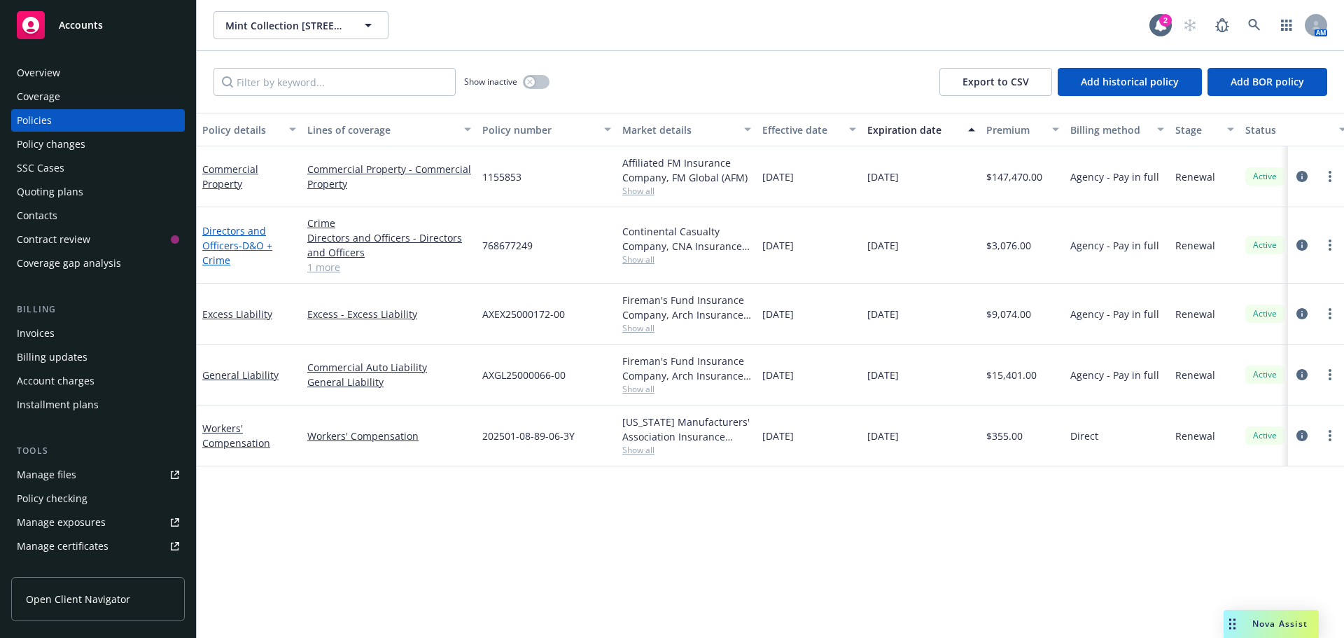
click at [238, 241] on span "- D&O + Crime" at bounding box center [237, 253] width 70 height 28
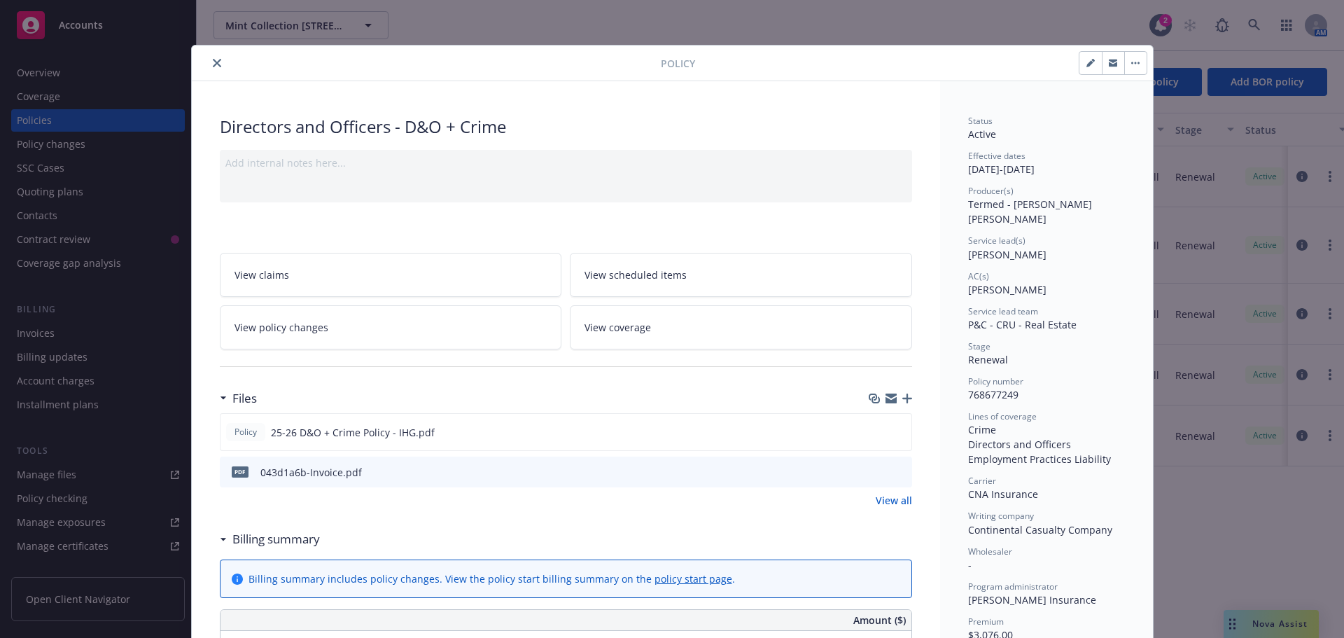
scroll to position [42, 0]
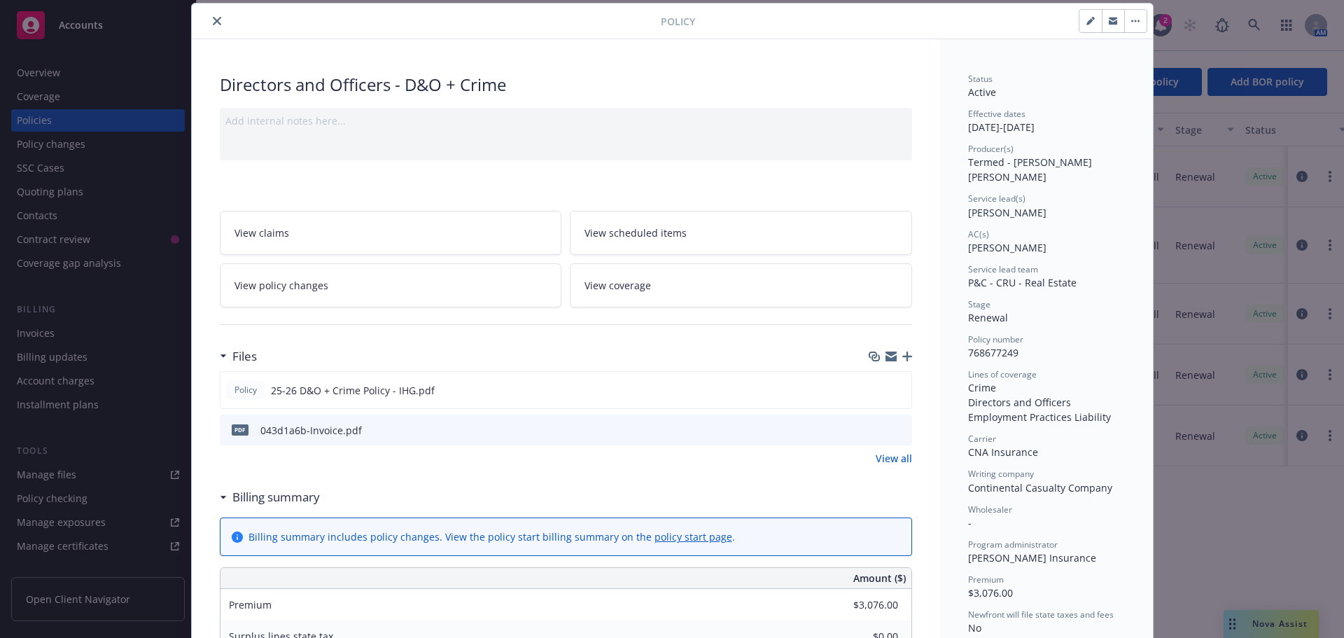
click at [213, 22] on icon "close" at bounding box center [217, 21] width 8 height 8
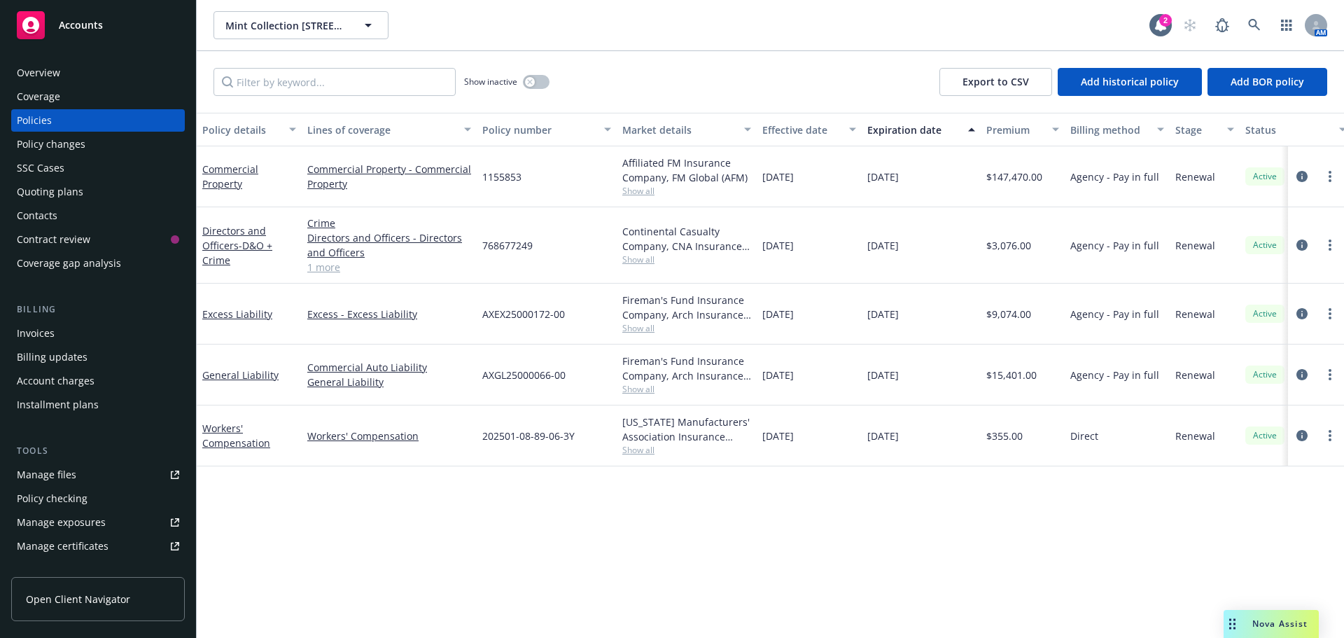
click at [632, 265] on span "Show all" at bounding box center [686, 259] width 129 height 12
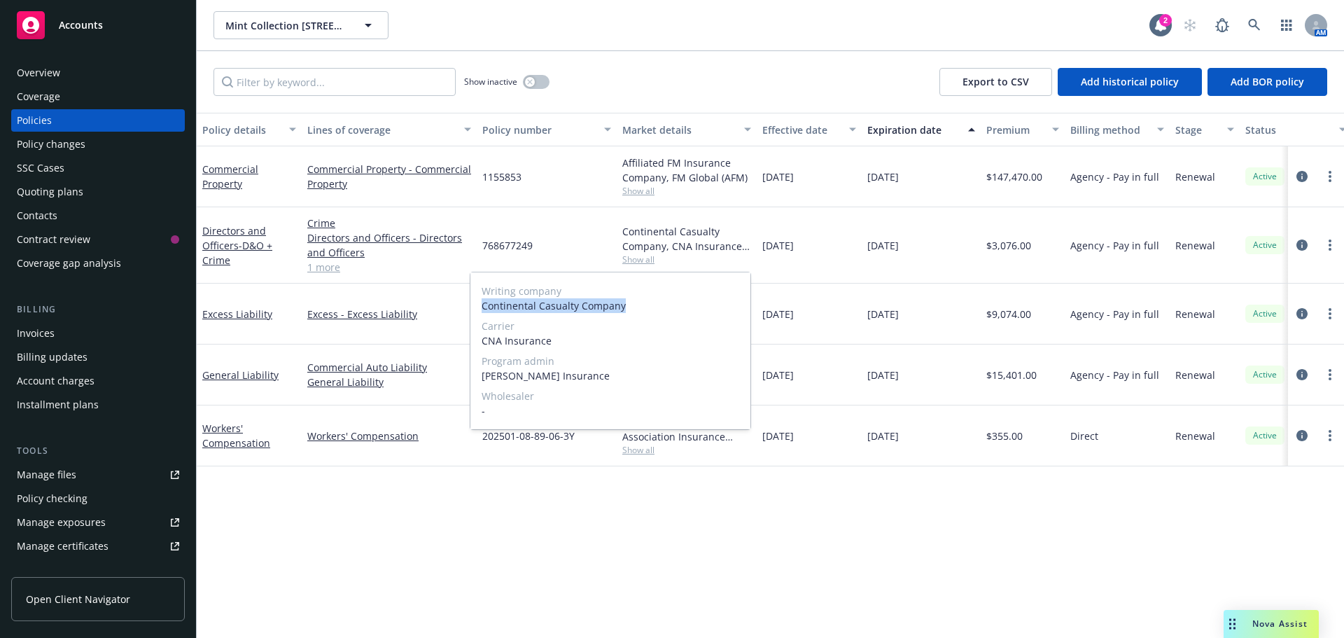
drag, startPoint x: 621, startPoint y: 310, endPoint x: 481, endPoint y: 313, distance: 140.0
click at [481, 313] on div "Writing company Continental Casualty Company Carrier CNA Insurance Program admi…" at bounding box center [610, 350] width 280 height 157
copy span "Continental Casualty Company"
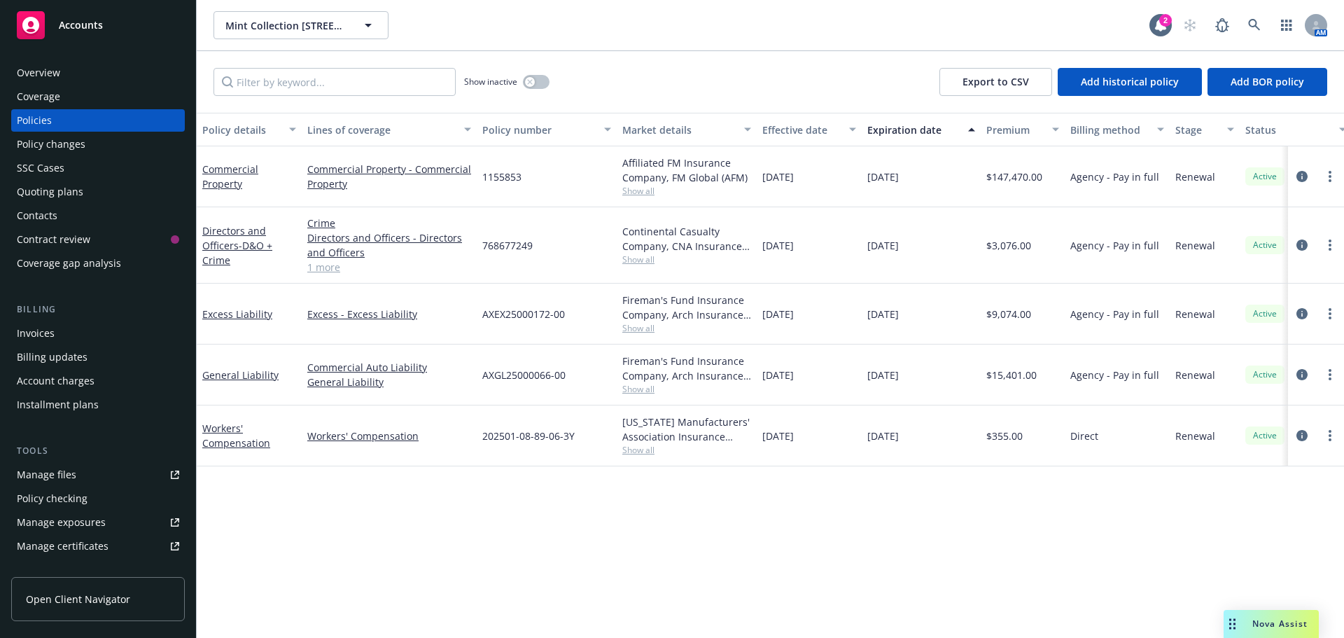
click at [317, 441] on div "Policy details Lines of coverage Policy number Market details Effective date Ex…" at bounding box center [770, 375] width 1147 height 525
click at [325, 265] on link "1 more" at bounding box center [389, 267] width 164 height 15
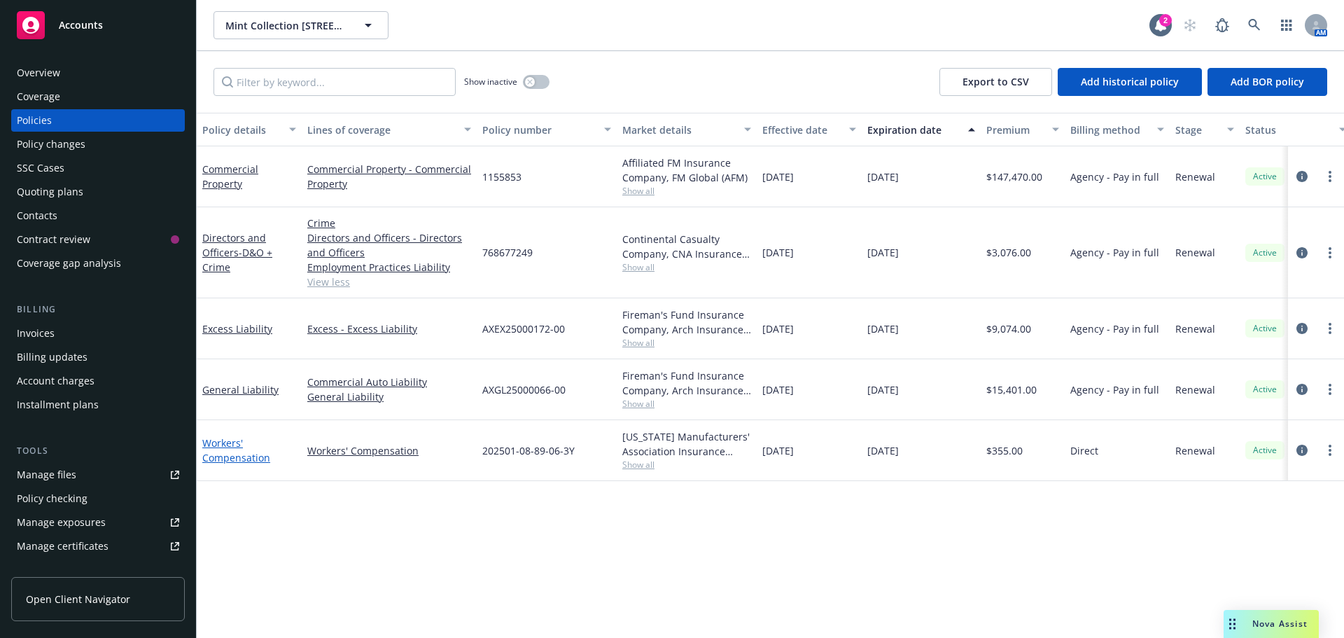
click at [251, 441] on link "Workers' Compensation" at bounding box center [236, 450] width 68 height 28
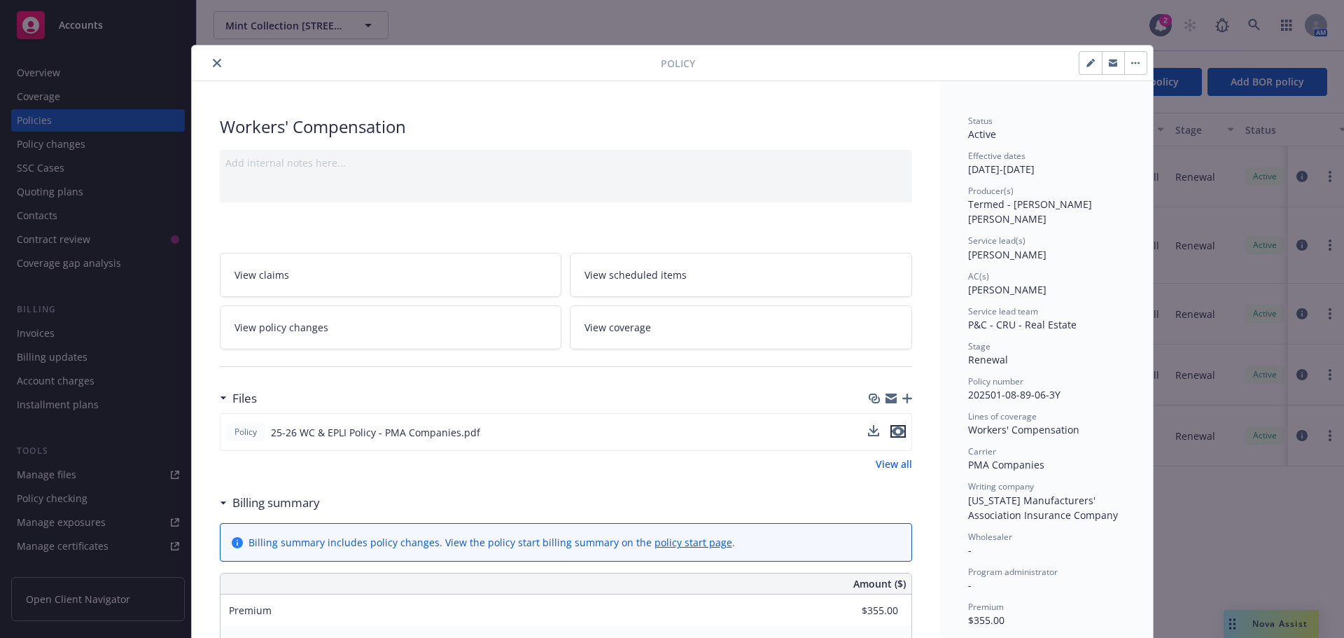
click at [892, 435] on icon "preview file" at bounding box center [898, 431] width 13 height 10
click at [209, 57] on button "close" at bounding box center [217, 63] width 17 height 17
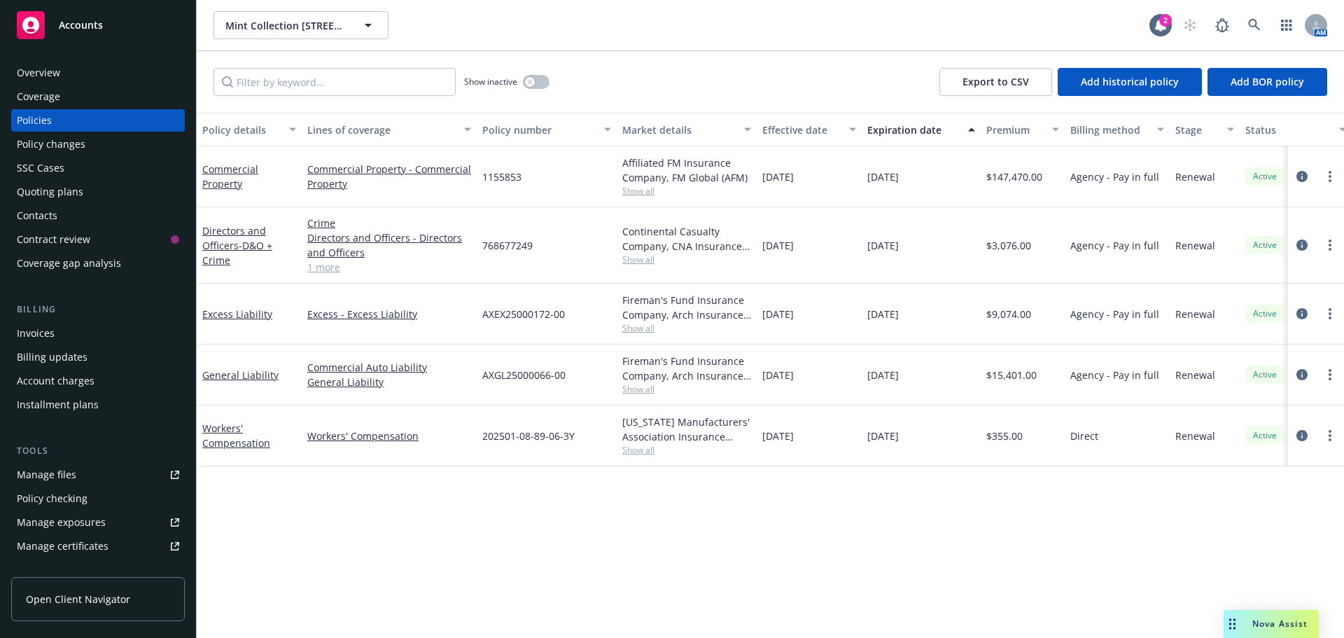
click at [631, 441] on div "[US_STATE] Manufacturers' Association Insurance Company, PMA Companies Show all" at bounding box center [687, 435] width 140 height 61
click at [633, 441] on span "Show all" at bounding box center [686, 450] width 129 height 12
drag, startPoint x: 719, startPoint y: 493, endPoint x: 579, endPoint y: 491, distance: 140.0
click at [579, 441] on span "[US_STATE] Manufacturers' Association Insurance Company" at bounding box center [611, 503] width 258 height 29
drag, startPoint x: 560, startPoint y: 504, endPoint x: 545, endPoint y: 506, distance: 14.8
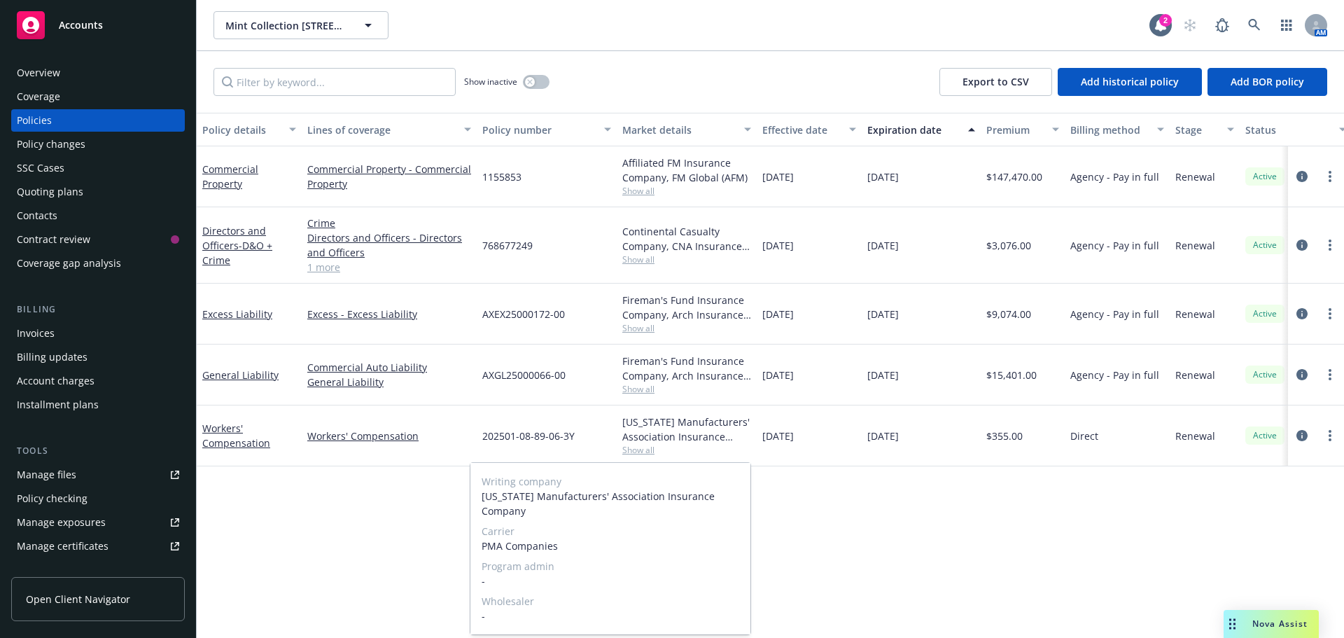
click at [556, 441] on span "[US_STATE] Manufacturers' Association Insurance Company" at bounding box center [611, 503] width 258 height 29
drag, startPoint x: 529, startPoint y: 511, endPoint x: 482, endPoint y: 496, distance: 49.8
click at [482, 441] on span "[US_STATE] Manufacturers' Association Insurance Company" at bounding box center [611, 503] width 258 height 29
click at [578, 441] on div "Writing company [US_STATE] Manufacturers' Association Insurance Company Carrier…" at bounding box center [610, 548] width 280 height 171
click at [531, 81] on icon "button" at bounding box center [530, 82] width 6 height 6
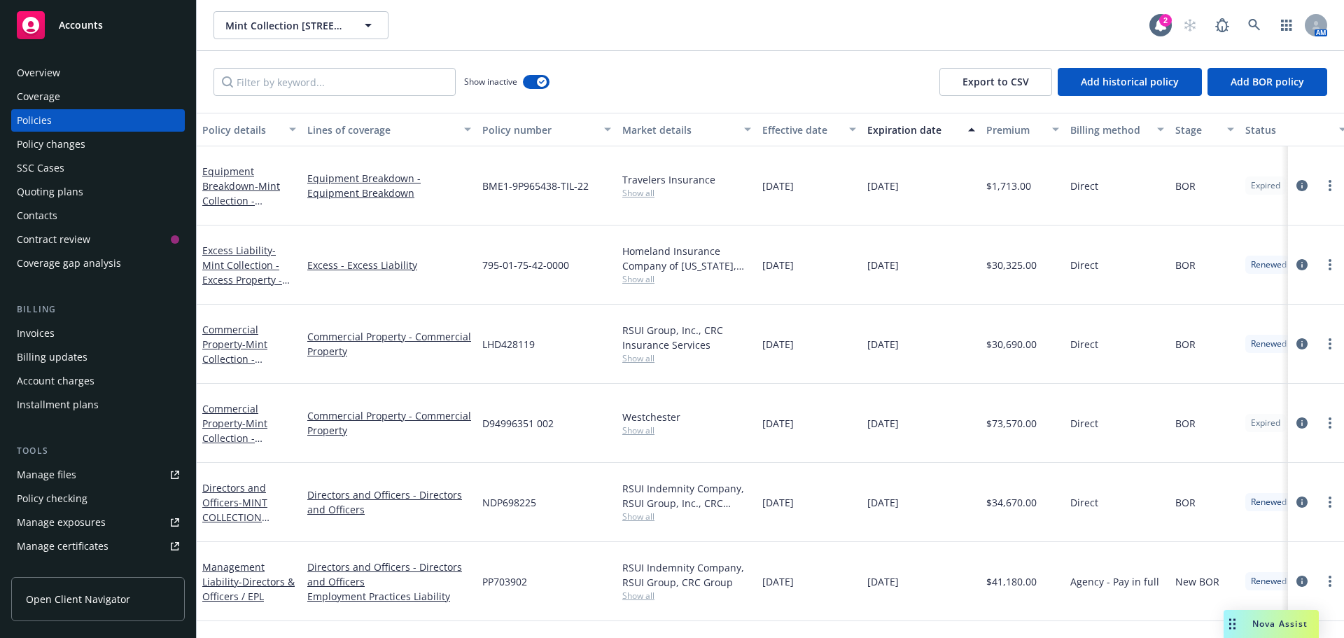
click at [895, 127] on div "Premium" at bounding box center [1014, 129] width 57 height 15
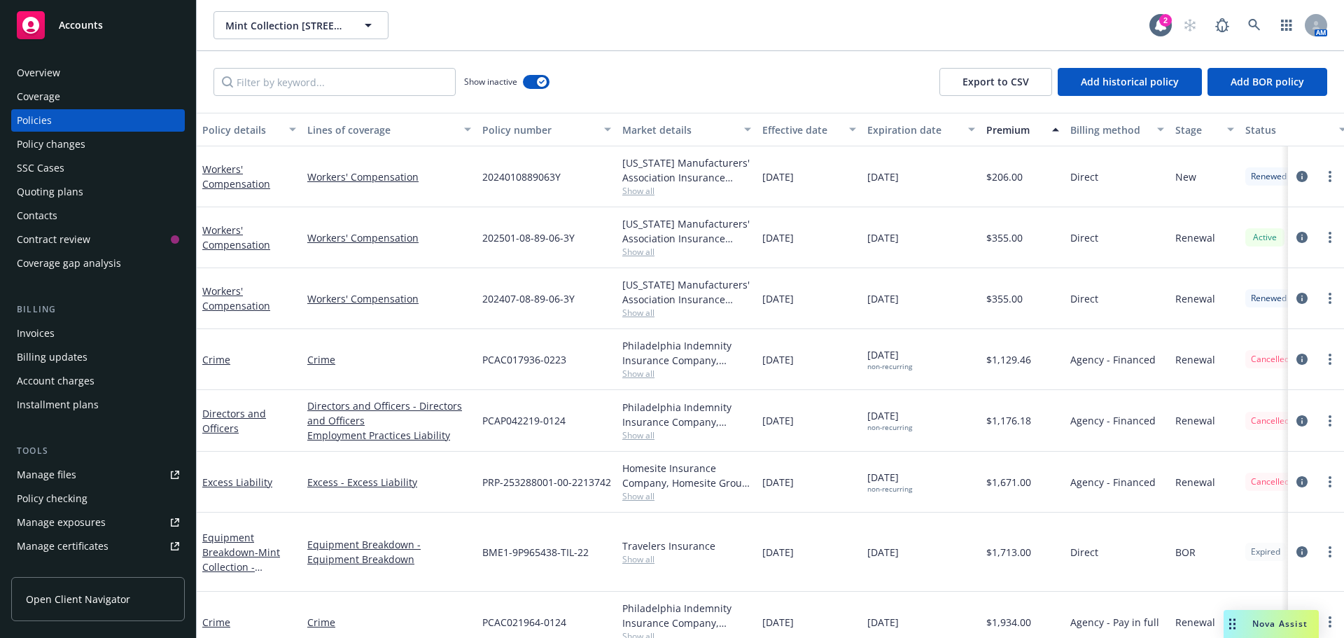
click at [895, 127] on div "Premium" at bounding box center [1014, 129] width 57 height 15
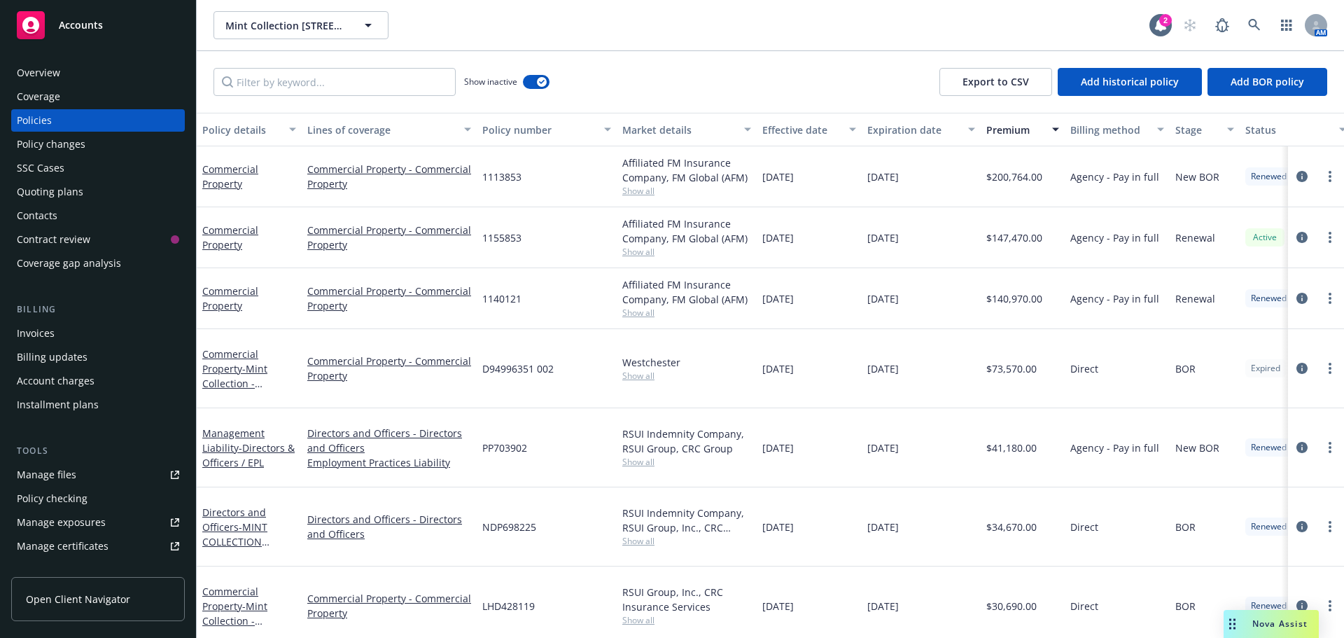
click at [804, 125] on div "Effective date" at bounding box center [801, 129] width 78 height 15
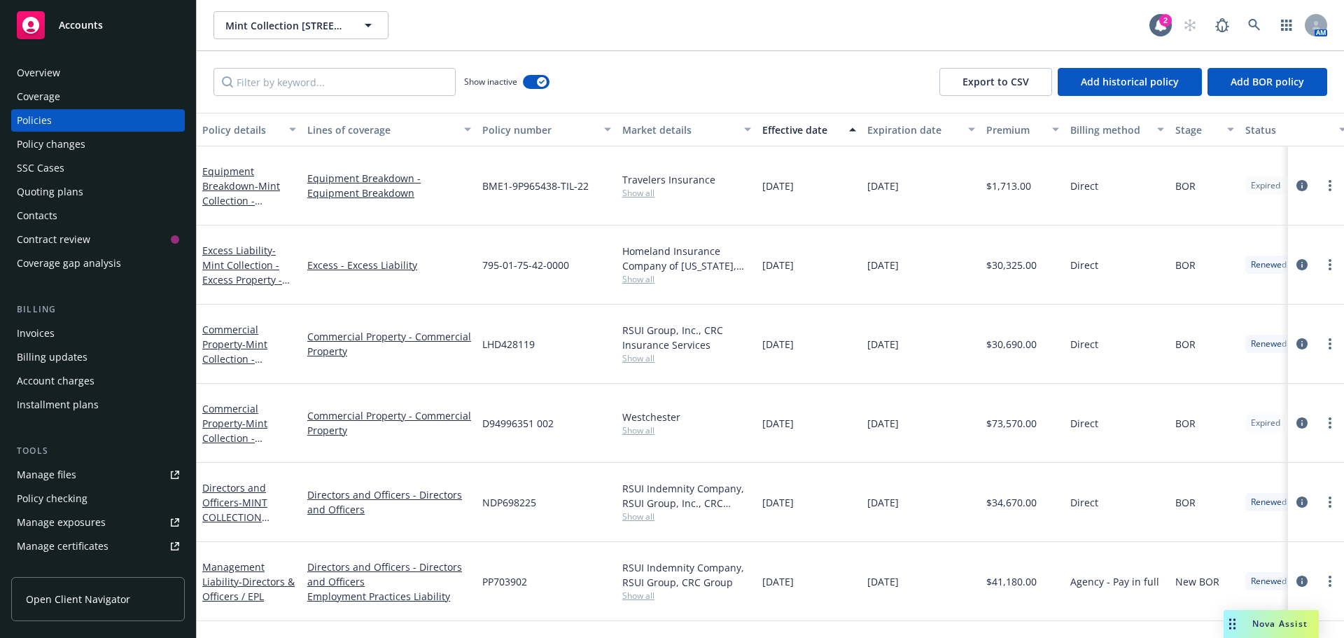
click at [804, 125] on div "Effective date" at bounding box center [801, 129] width 78 height 15
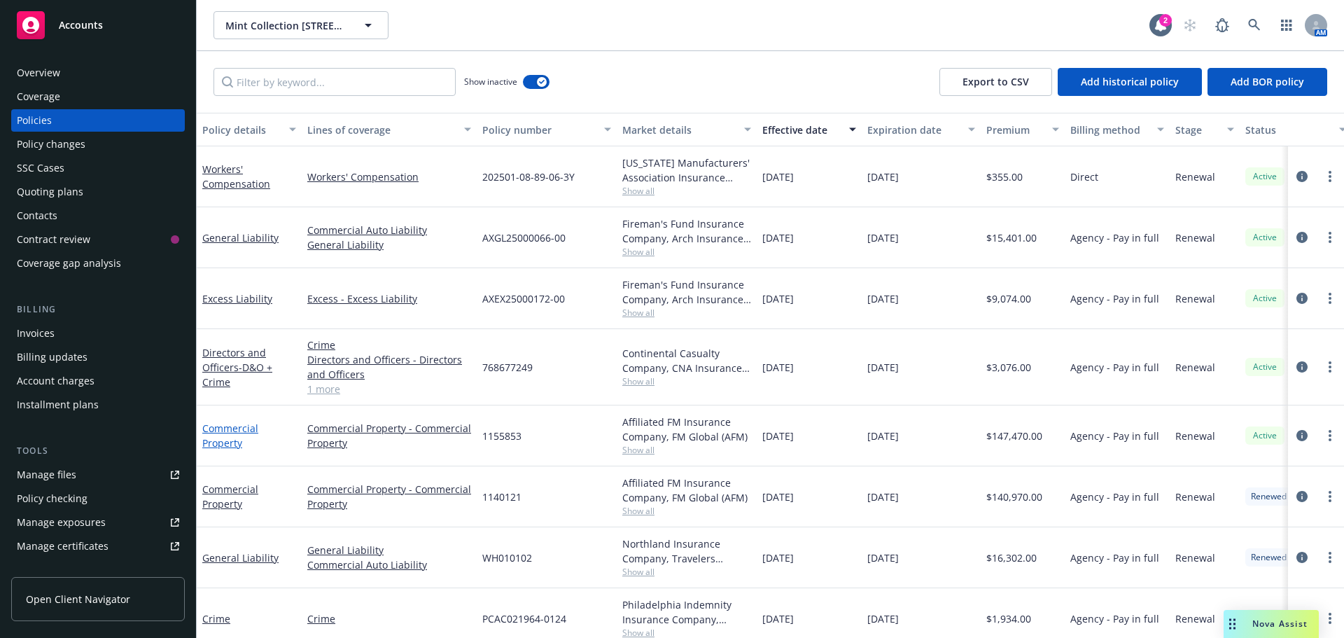
click at [235, 427] on link "Commercial Property" at bounding box center [230, 435] width 56 height 28
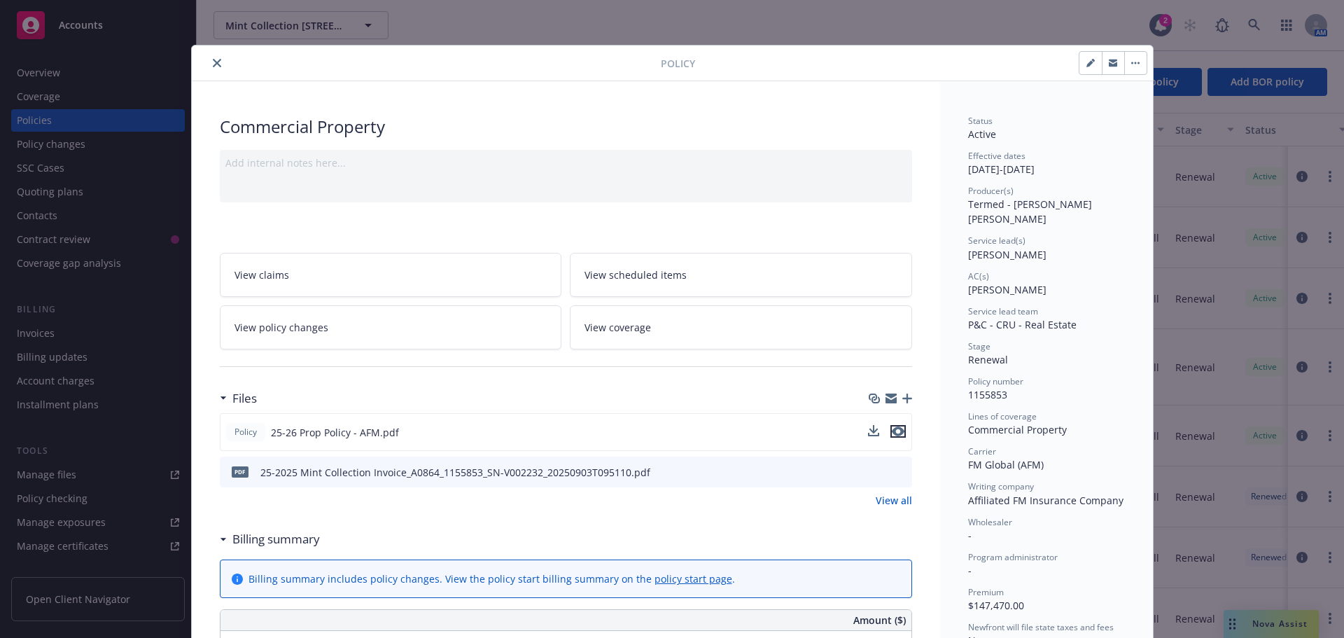
click at [895, 428] on icon "preview file" at bounding box center [898, 431] width 13 height 10
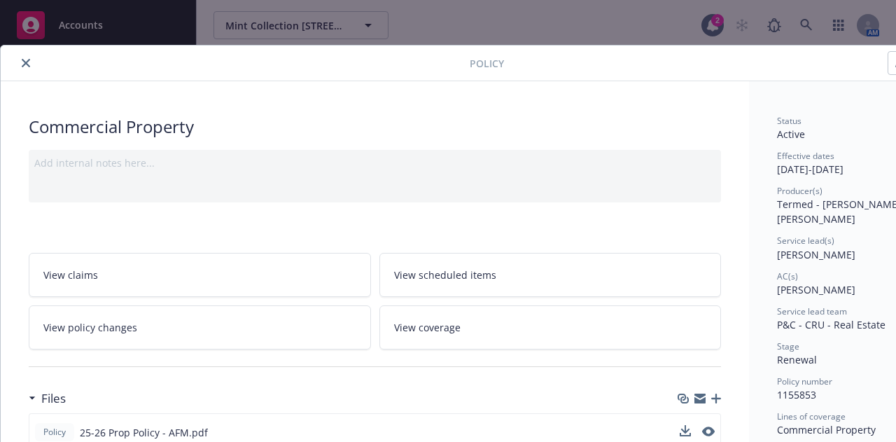
click at [24, 64] on icon "close" at bounding box center [26, 63] width 8 height 8
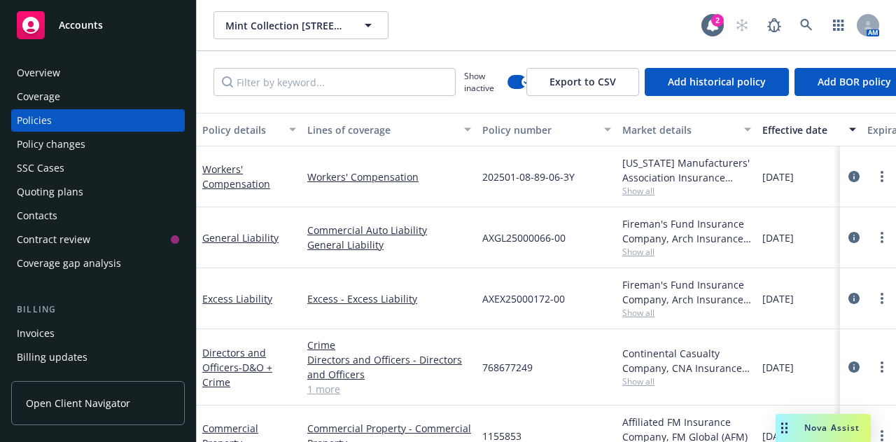
click at [109, 25] on div "Accounts" at bounding box center [98, 25] width 162 height 28
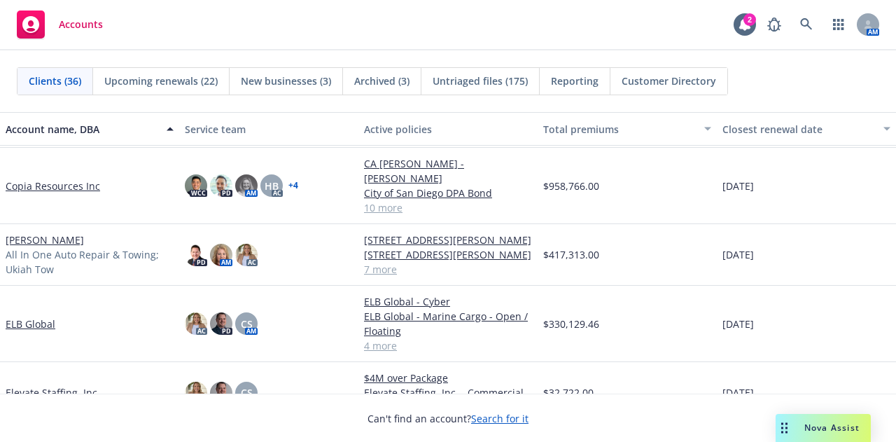
scroll to position [694, 0]
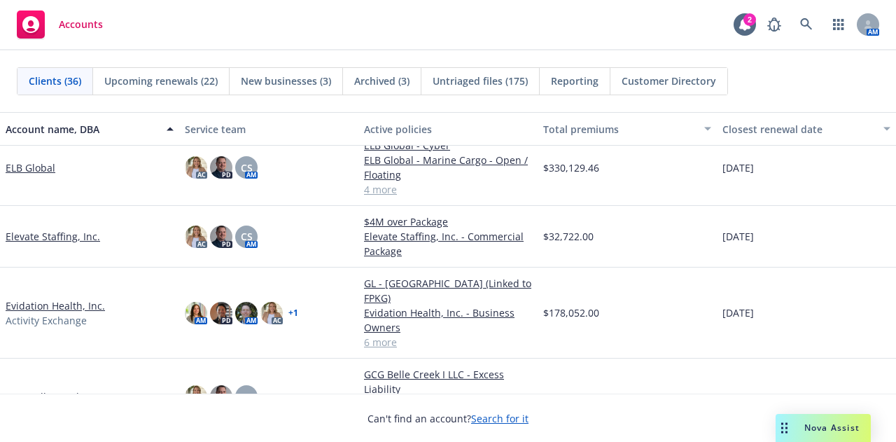
click at [58, 313] on link "Evidation Health, Inc." at bounding box center [55, 305] width 99 height 15
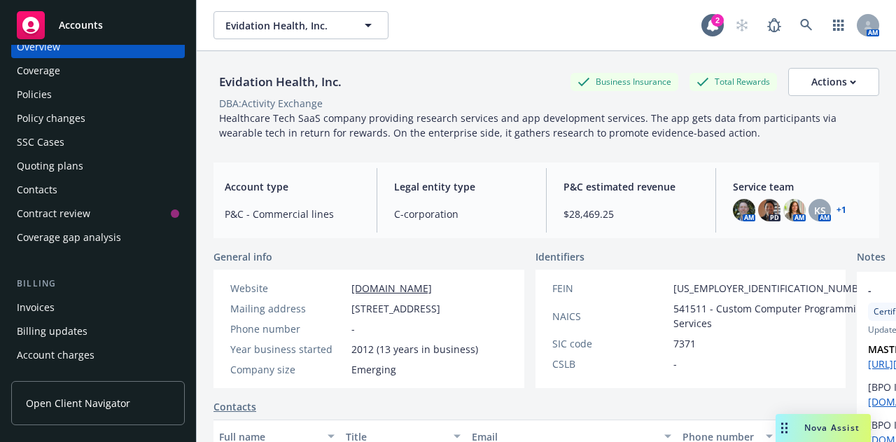
scroll to position [27, 0]
click at [139, 93] on div "Policies" at bounding box center [98, 94] width 162 height 22
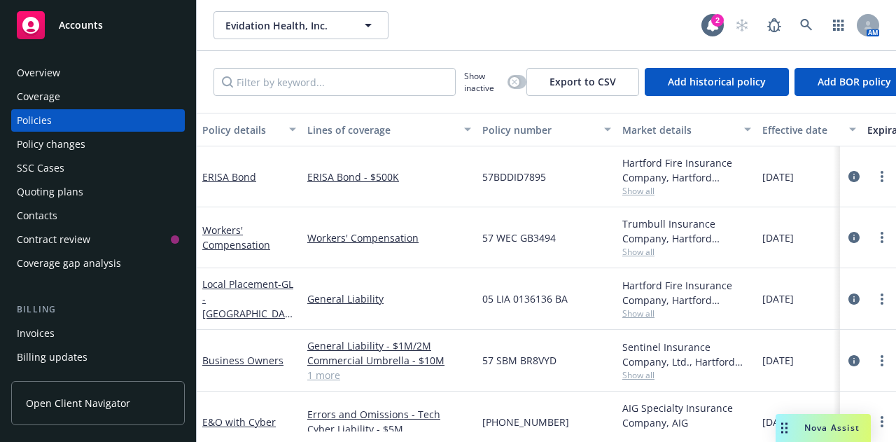
click at [50, 188] on div "Quoting plans" at bounding box center [50, 192] width 66 height 22
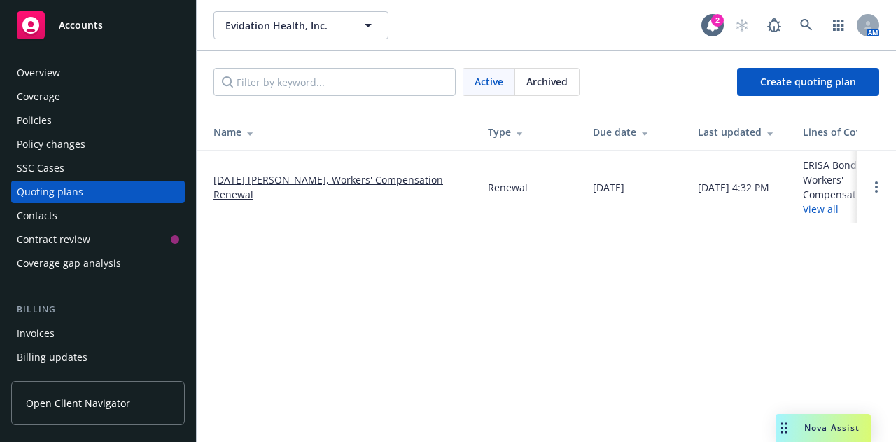
click at [318, 185] on link "[DATE] [PERSON_NAME], Workers' Compensation Renewal" at bounding box center [339, 186] width 252 height 29
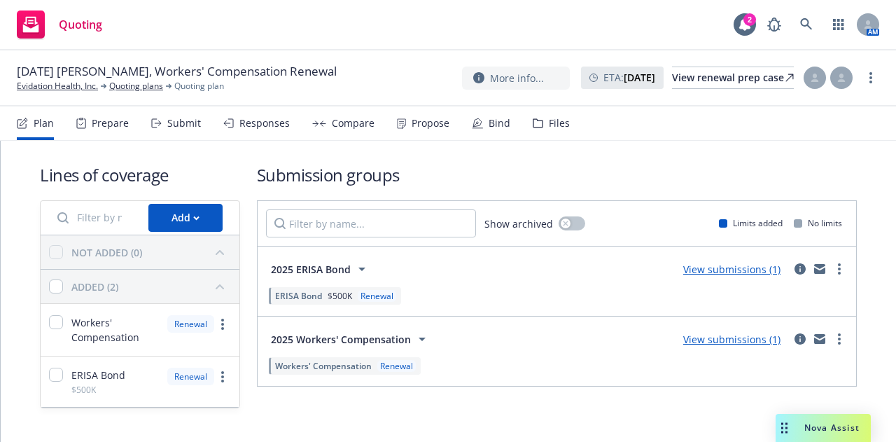
click at [169, 122] on div "Submit" at bounding box center [184, 123] width 34 height 11
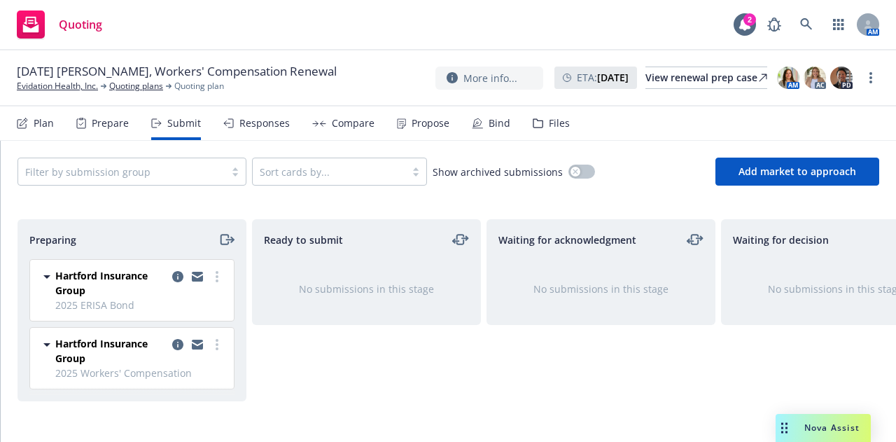
click at [332, 387] on div "Ready to submit No submissions in this stage" at bounding box center [366, 315] width 229 height 193
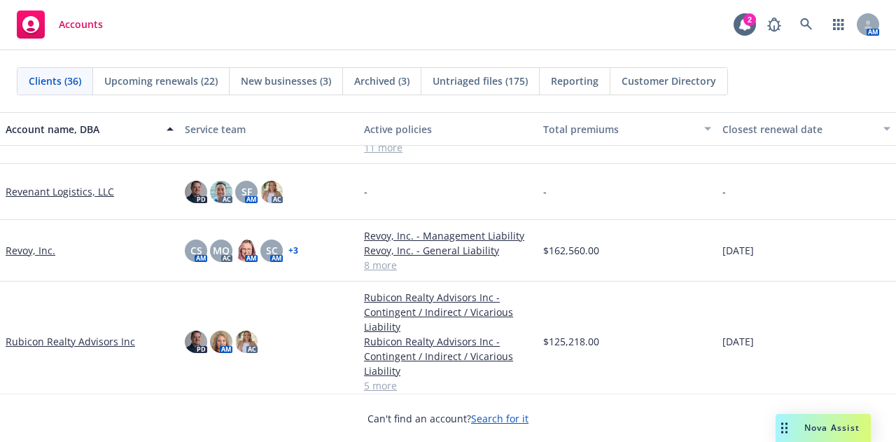
scroll to position [1504, 0]
click at [47, 253] on link "Revoy, Inc." at bounding box center [31, 251] width 50 height 15
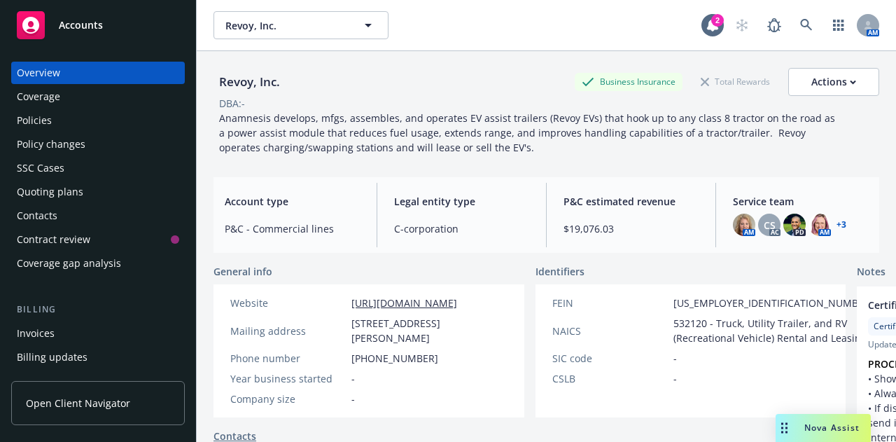
click at [88, 139] on div "Policy changes" at bounding box center [98, 144] width 162 height 22
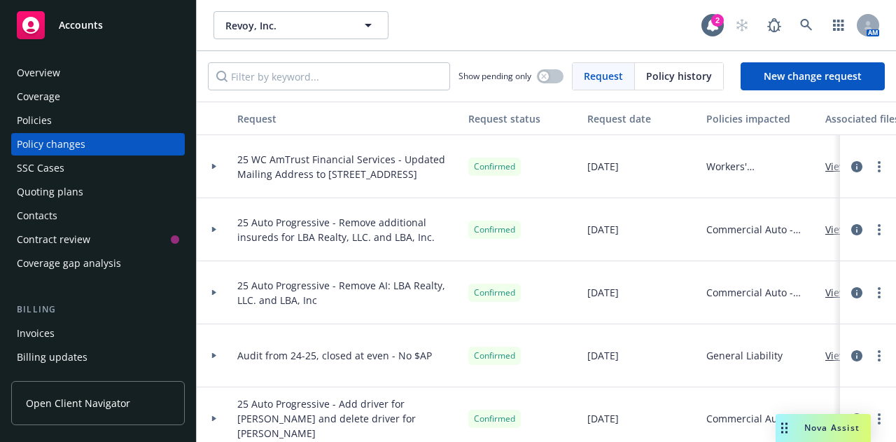
click at [213, 167] on icon at bounding box center [214, 167] width 4 height 6
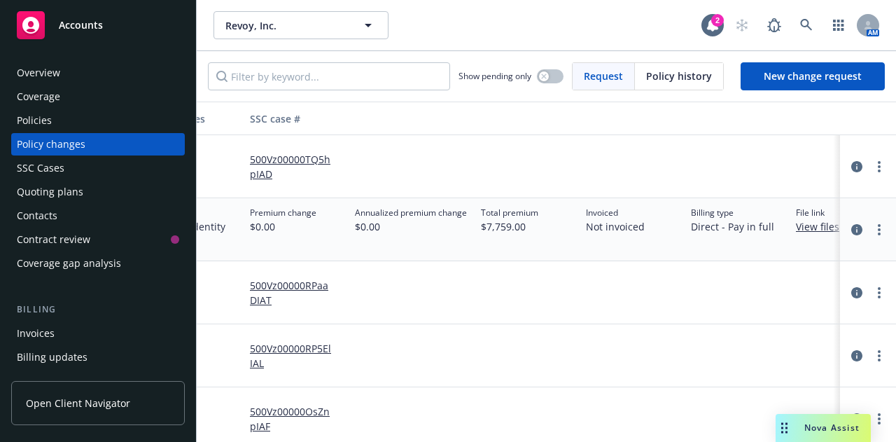
scroll to position [0, 710]
